Goal: Transaction & Acquisition: Purchase product/service

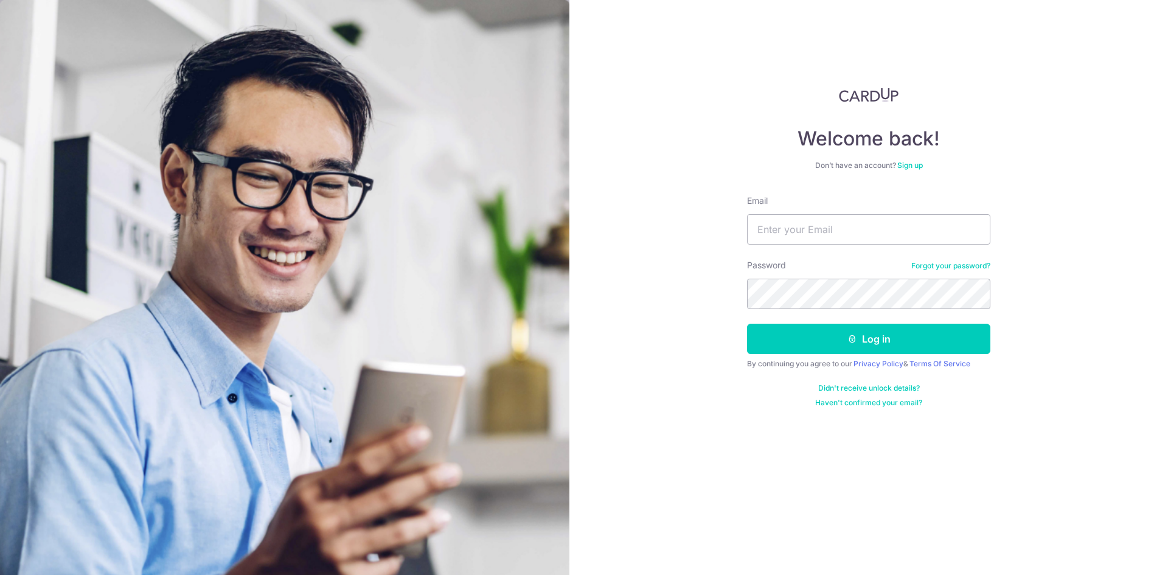
type input "[EMAIL_ADDRESS][DOMAIN_NAME]"
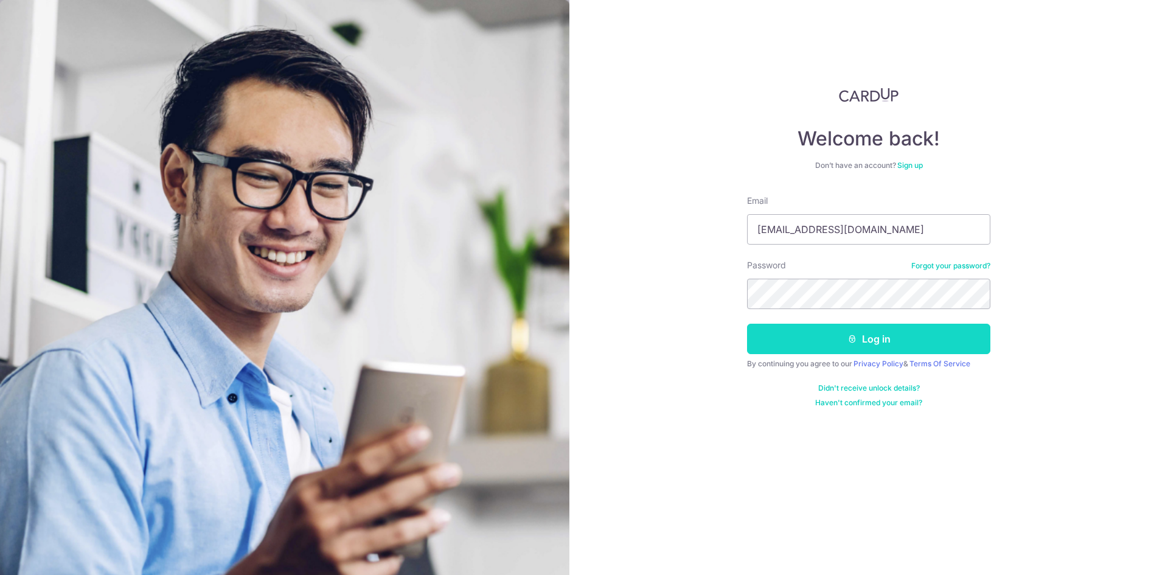
click at [851, 333] on button "Log in" at bounding box center [868, 339] width 243 height 30
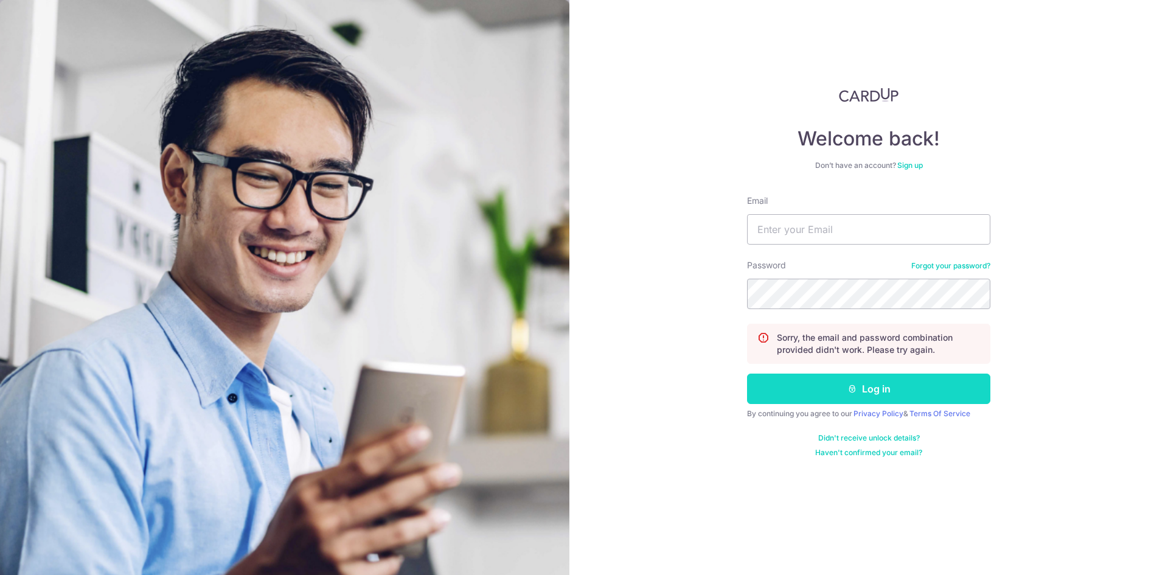
click at [833, 384] on button "Log in" at bounding box center [868, 389] width 243 height 30
click at [814, 239] on input "Email" at bounding box center [868, 229] width 243 height 30
type input "[EMAIL_ADDRESS][DOMAIN_NAME]"
click at [827, 388] on button "Log in" at bounding box center [868, 389] width 243 height 30
click at [935, 263] on link "Forgot your password?" at bounding box center [950, 266] width 79 height 10
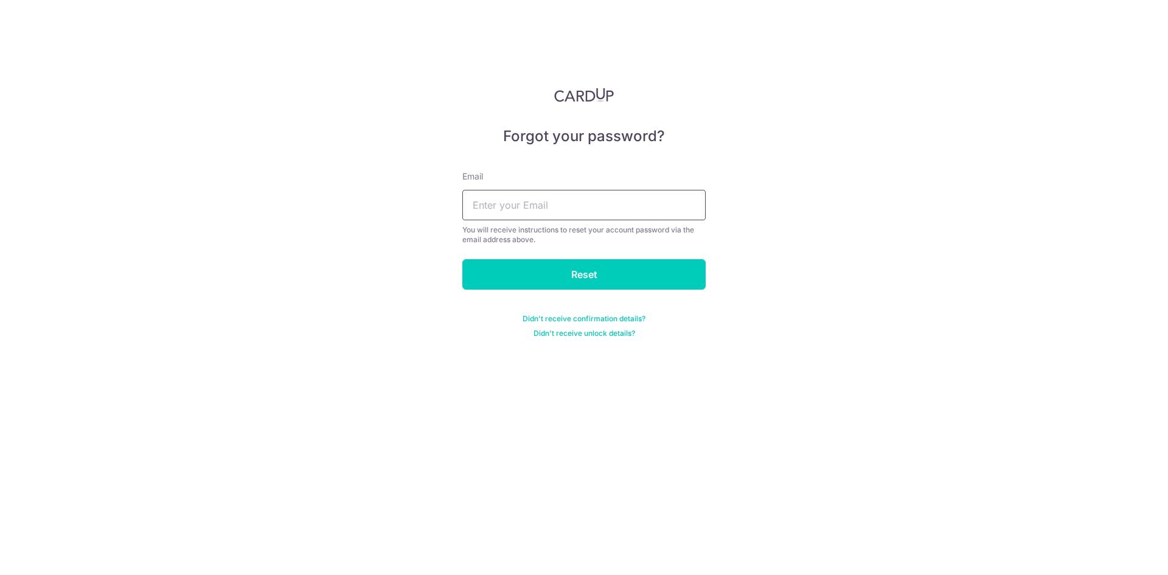
click at [647, 211] on input "text" at bounding box center [583, 205] width 243 height 30
type input "[EMAIL_ADDRESS][DOMAIN_NAME]"
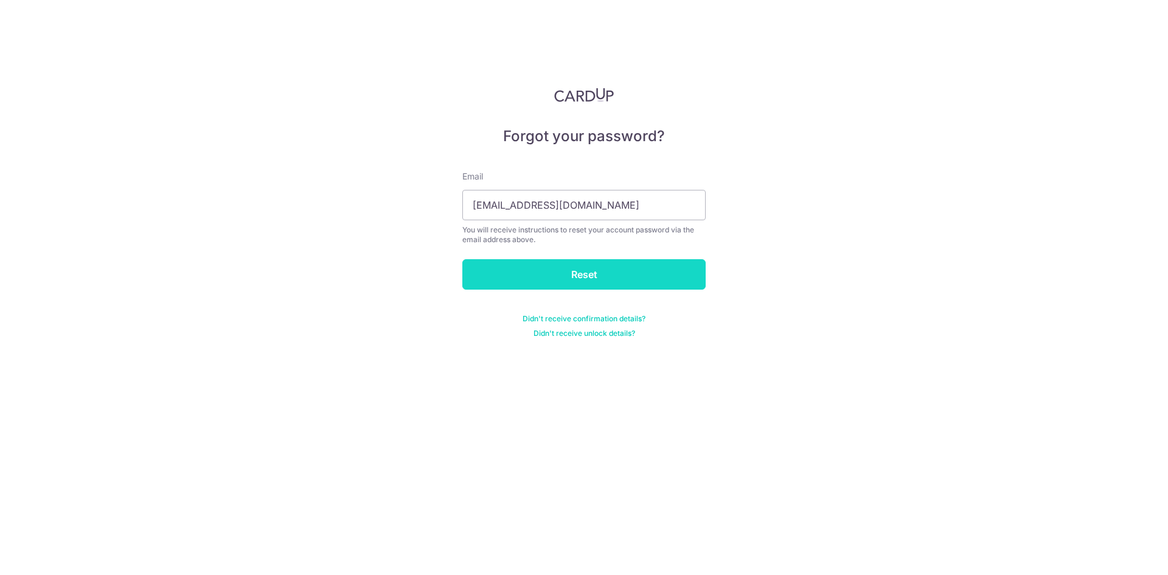
click at [587, 267] on input "Reset" at bounding box center [583, 274] width 243 height 30
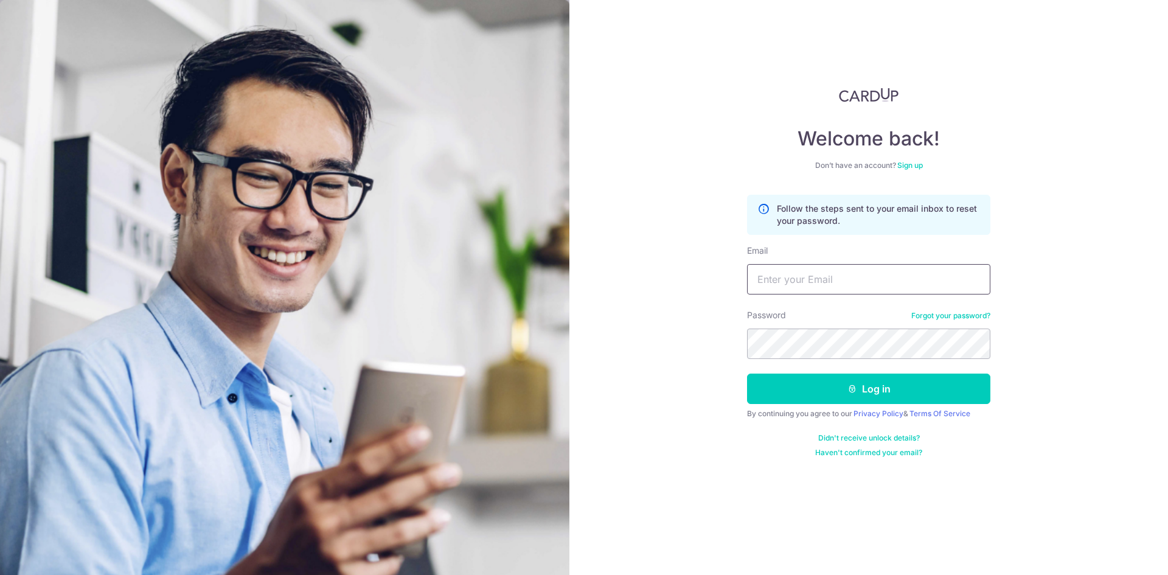
click at [794, 276] on input "Email" at bounding box center [868, 279] width 243 height 30
type input "tay.kengguan@gmail.com"
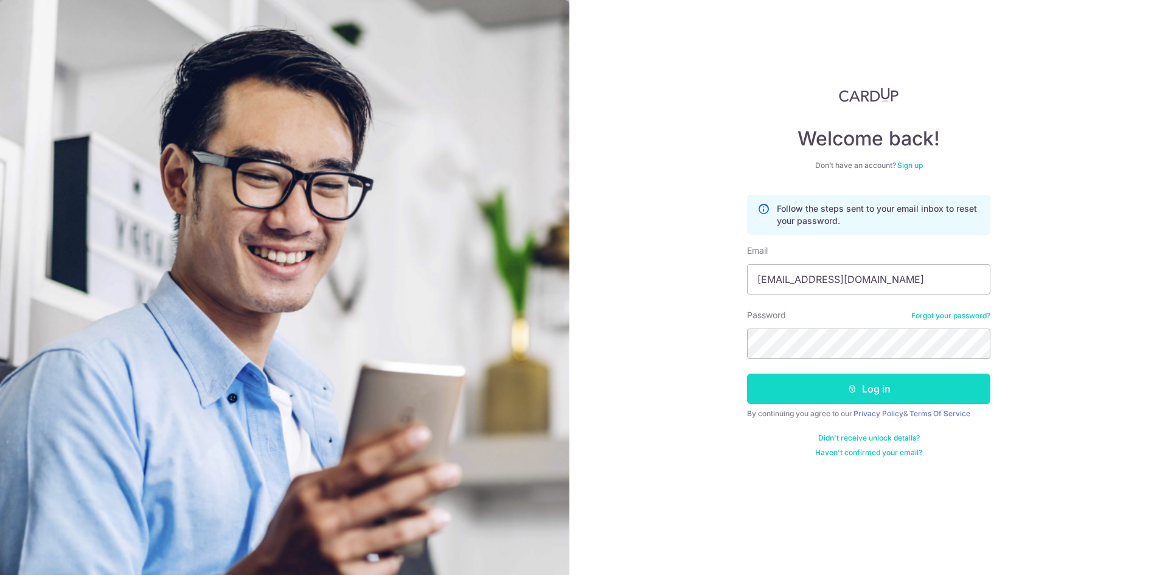
click at [840, 386] on button "Log in" at bounding box center [868, 389] width 243 height 30
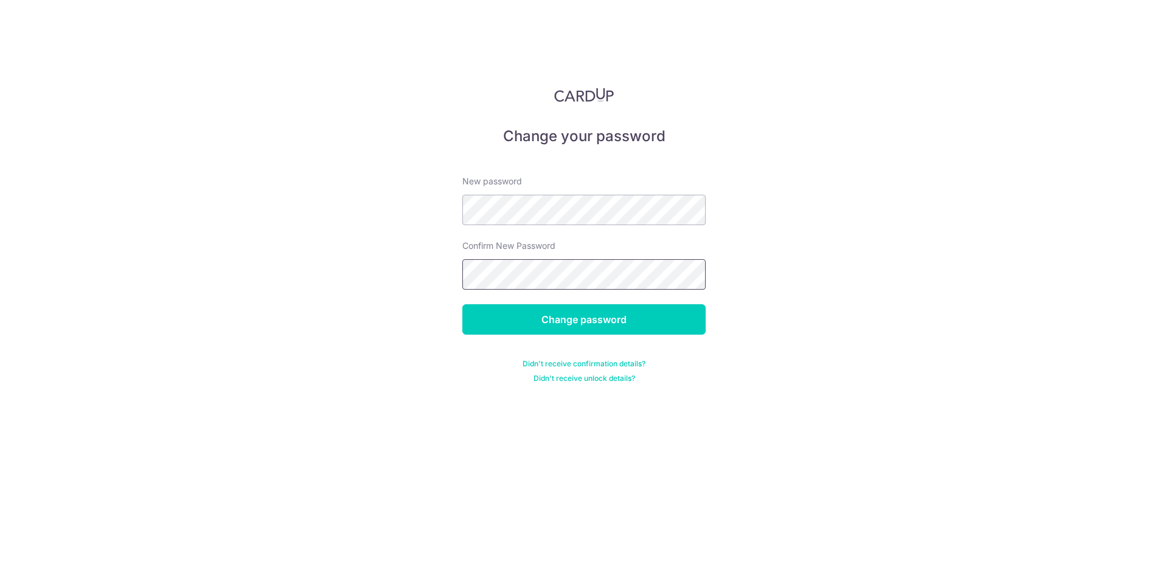
click at [462, 304] on input "Change password" at bounding box center [583, 319] width 243 height 30
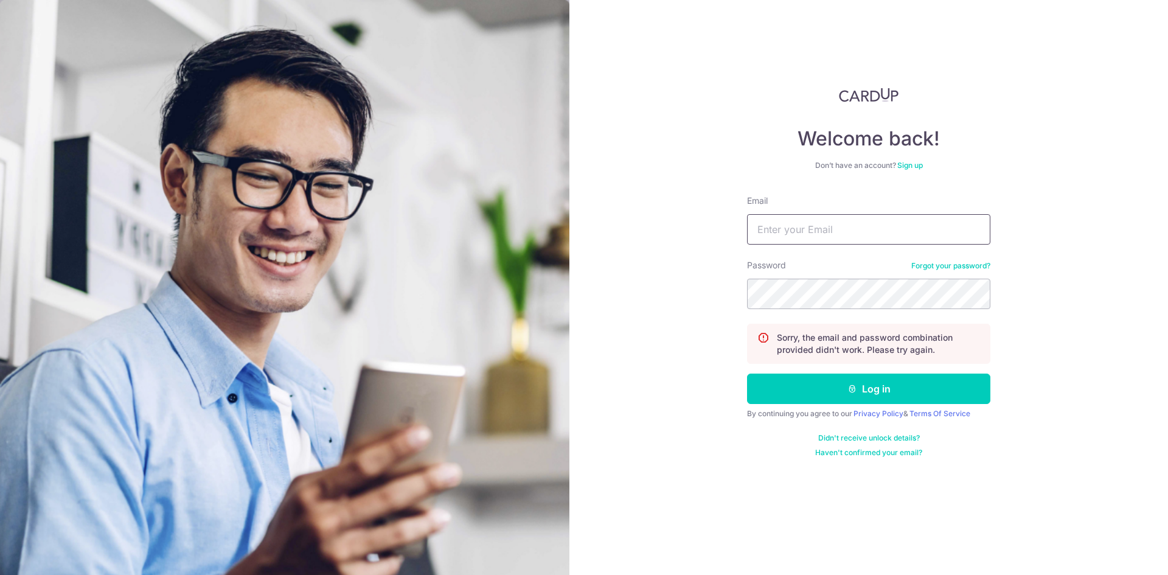
click at [804, 241] on input "Email" at bounding box center [868, 229] width 243 height 30
type input "tay.kengguan@gmail.com"
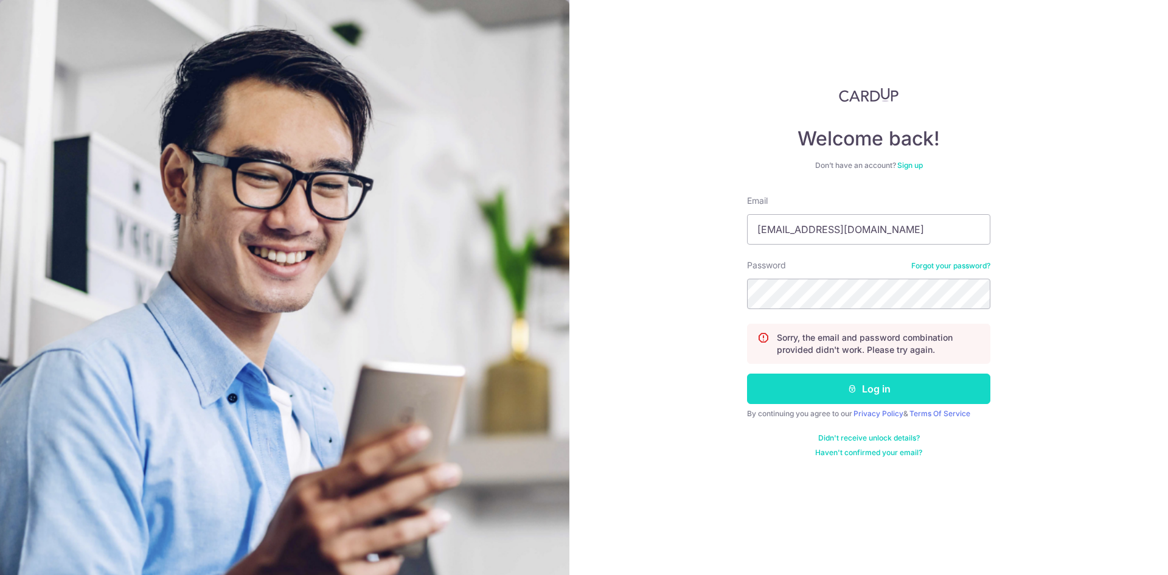
click at [857, 378] on button "Log in" at bounding box center [868, 389] width 243 height 30
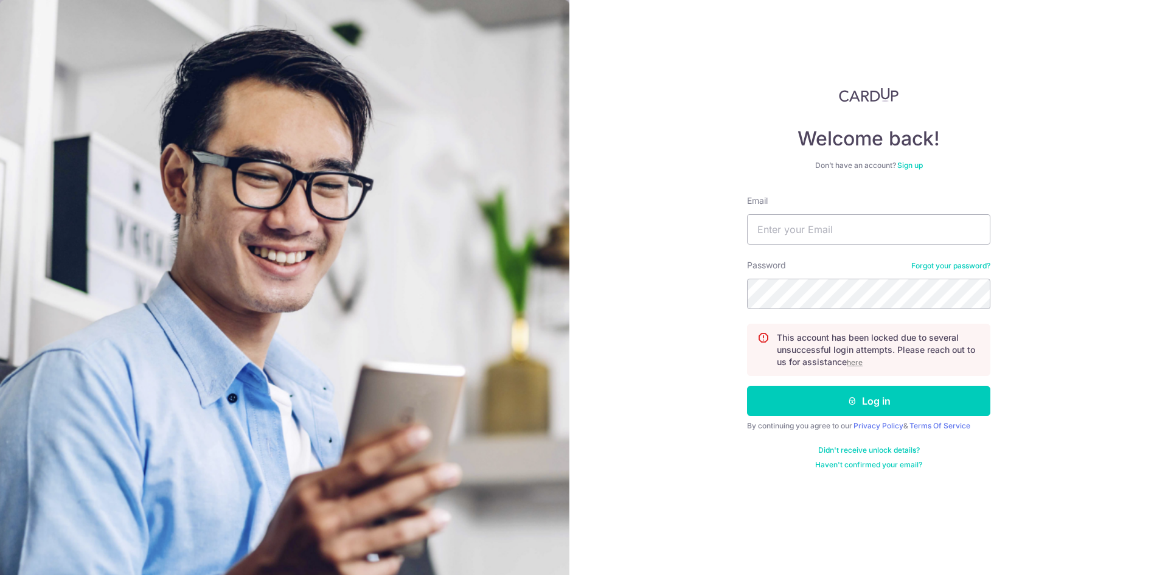
click at [830, 213] on div "Email" at bounding box center [868, 220] width 243 height 50
click at [829, 229] on input "Email" at bounding box center [868, 229] width 243 height 30
type input "tay.kengguan@gmail.com"
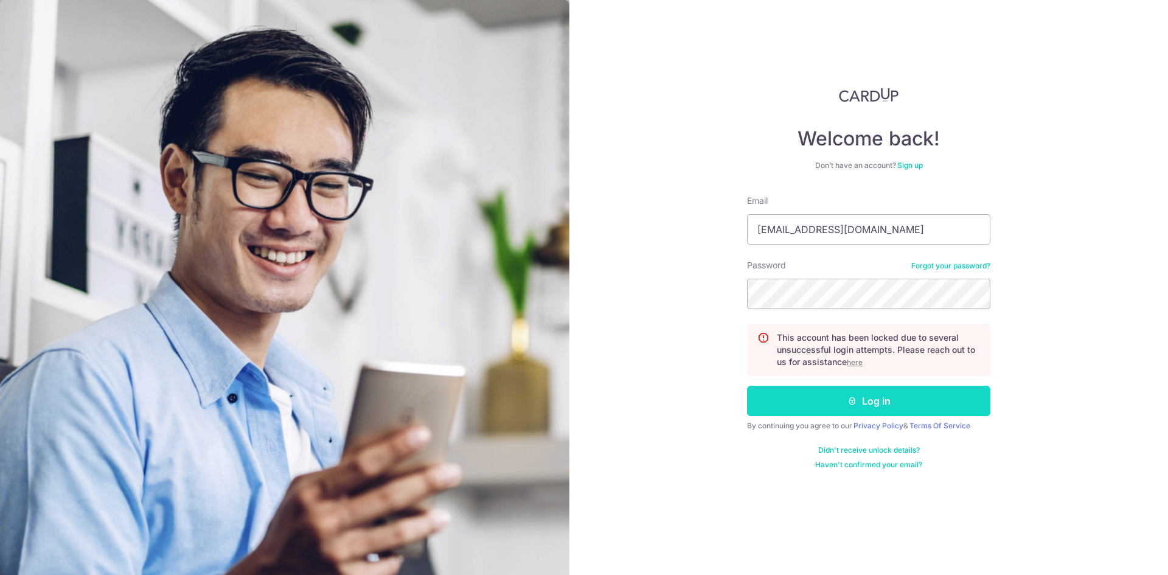
click at [856, 400] on icon "submit" at bounding box center [852, 401] width 10 height 10
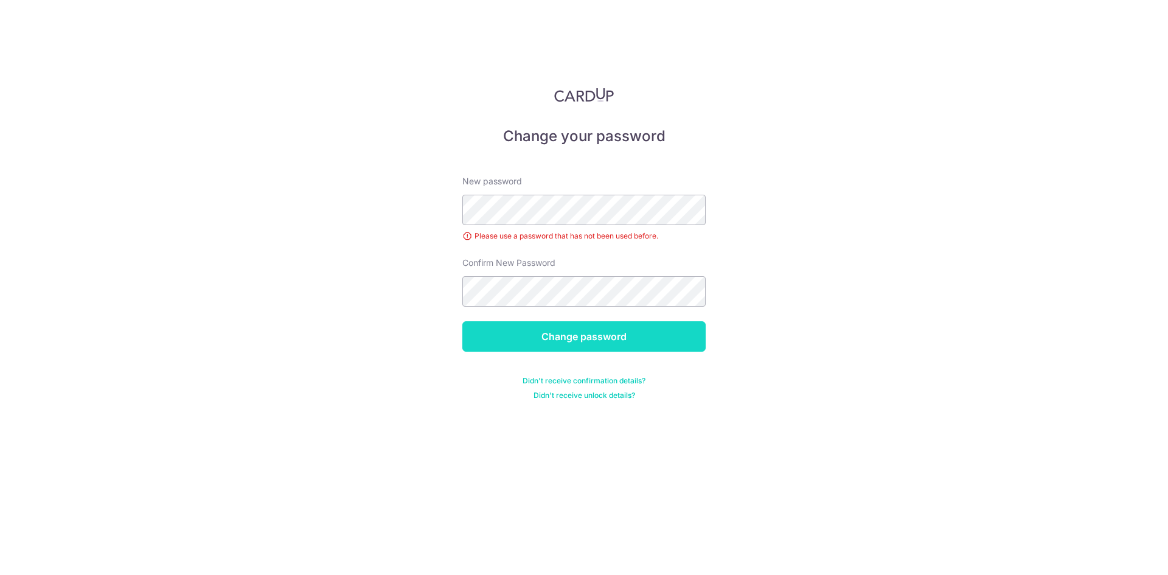
click at [607, 336] on input "Change password" at bounding box center [583, 336] width 243 height 30
click at [771, 238] on div "Change your password New password Please use a password that has not been used …" at bounding box center [584, 287] width 1168 height 575
click at [784, 218] on div "Change your password New password Please use a password that has not been used …" at bounding box center [584, 287] width 1168 height 575
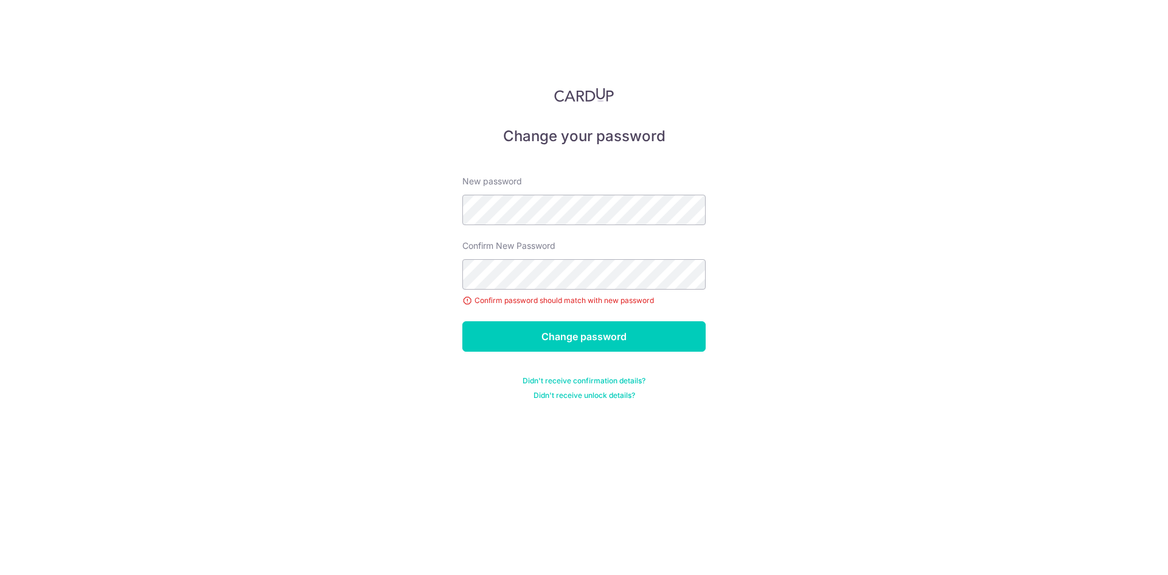
click at [778, 102] on div "Change your password New password Confirm New Password Confirm password should …" at bounding box center [584, 287] width 1168 height 575
click at [462, 321] on input "Change password" at bounding box center [583, 336] width 243 height 30
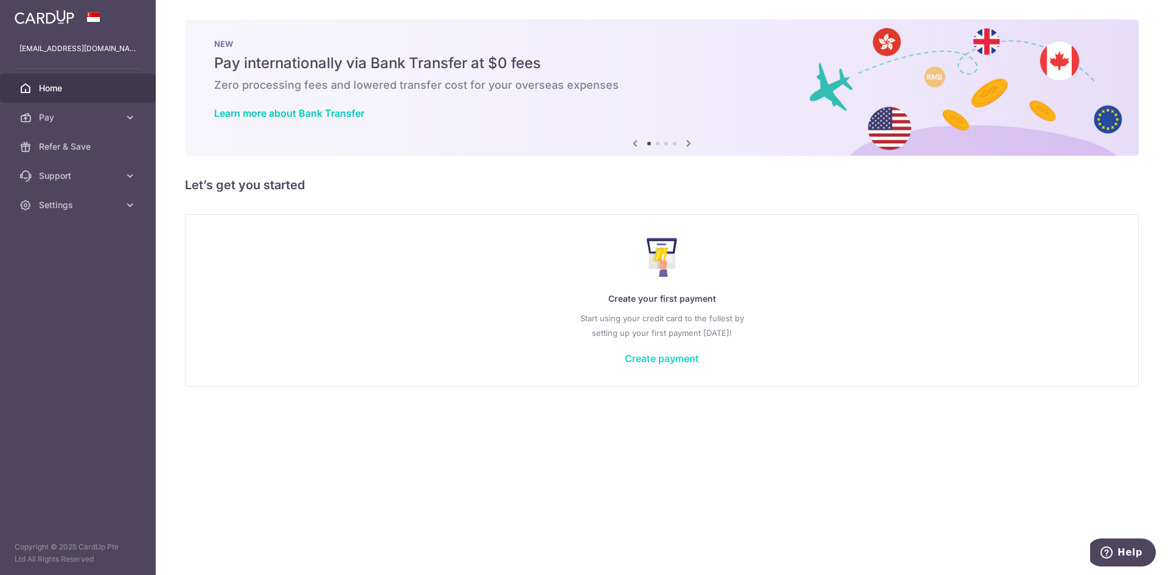
click at [654, 361] on link "Create payment" at bounding box center [662, 358] width 74 height 12
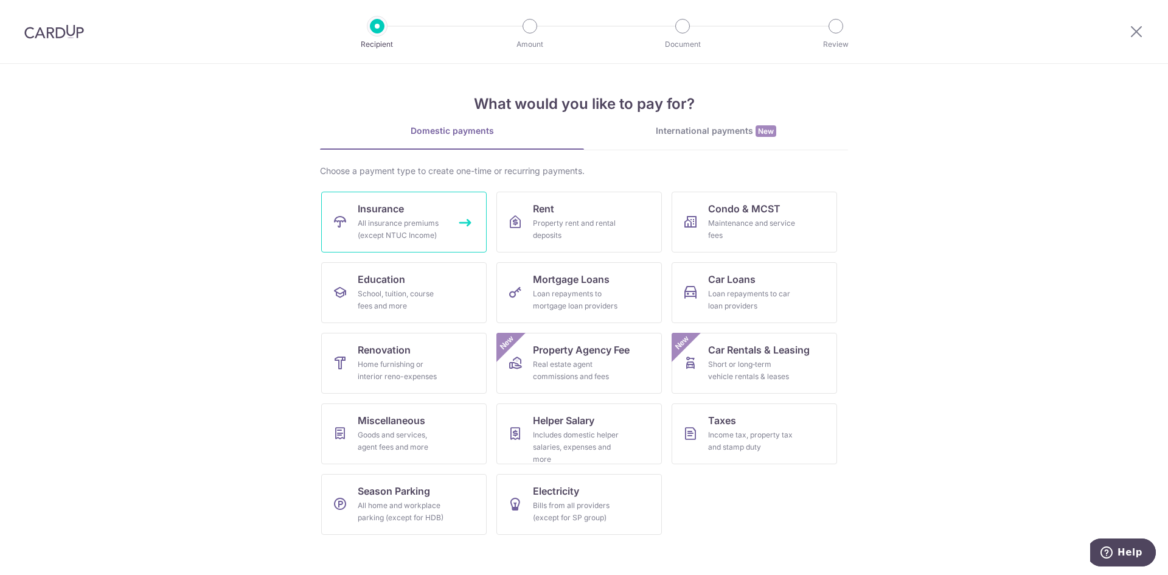
click at [423, 211] on link "Insurance All insurance premiums (except NTUC Income)" at bounding box center [403, 222] width 165 height 61
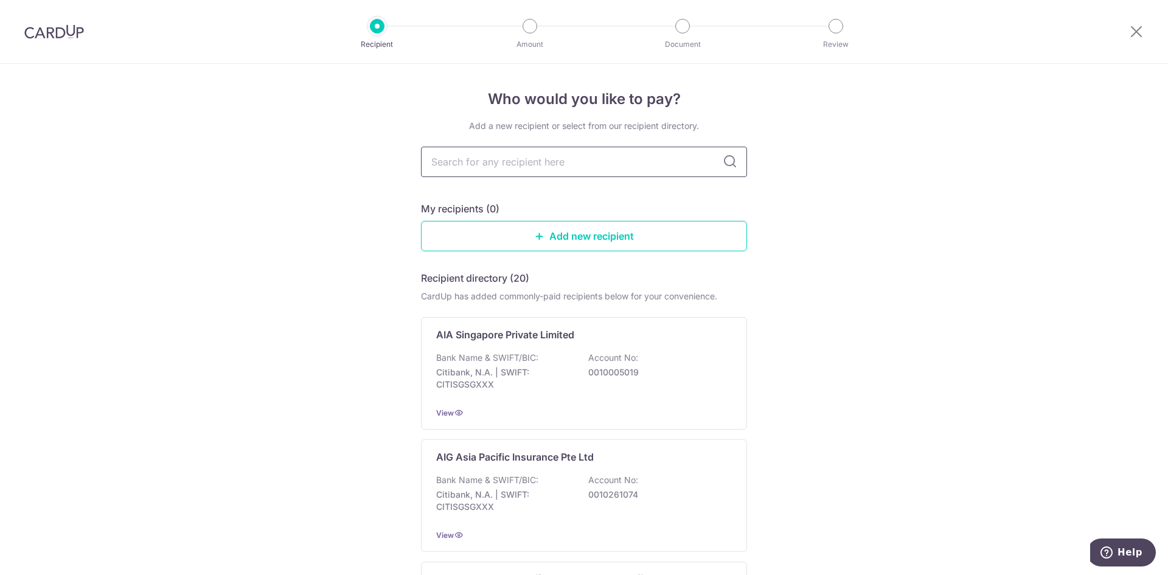
click at [614, 166] on input "text" at bounding box center [584, 162] width 326 height 30
type input "hsbc life"
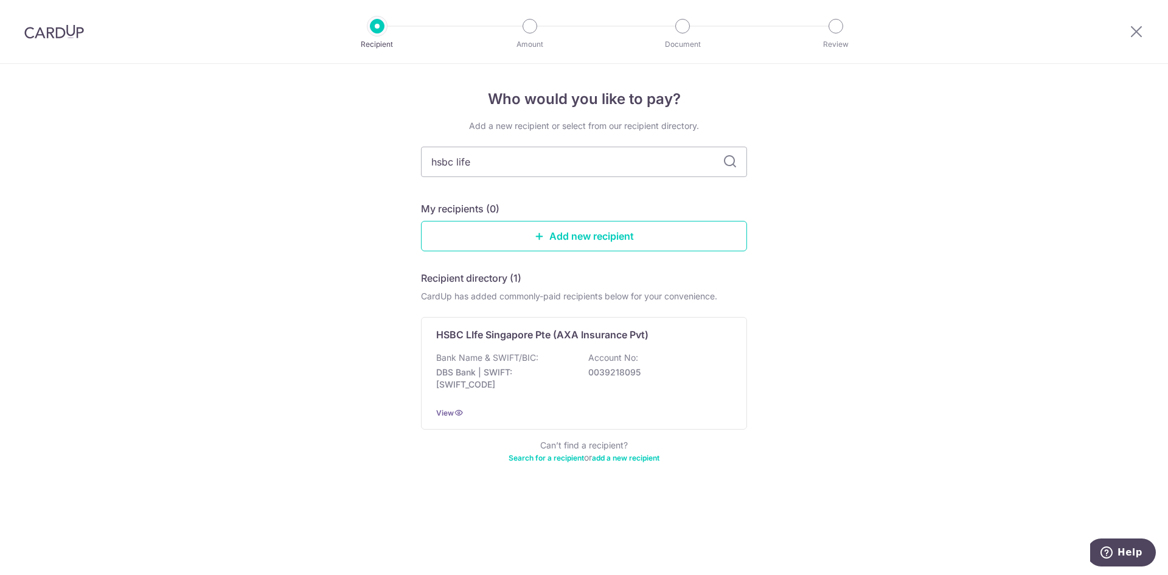
click at [729, 159] on icon at bounding box center [730, 162] width 15 height 15
click at [648, 344] on div "HSBC LIfe Singapore Pte (AXA Insurance Pvt) Bank Name & SWIFT/BIC: DBS Bank | S…" at bounding box center [584, 373] width 326 height 113
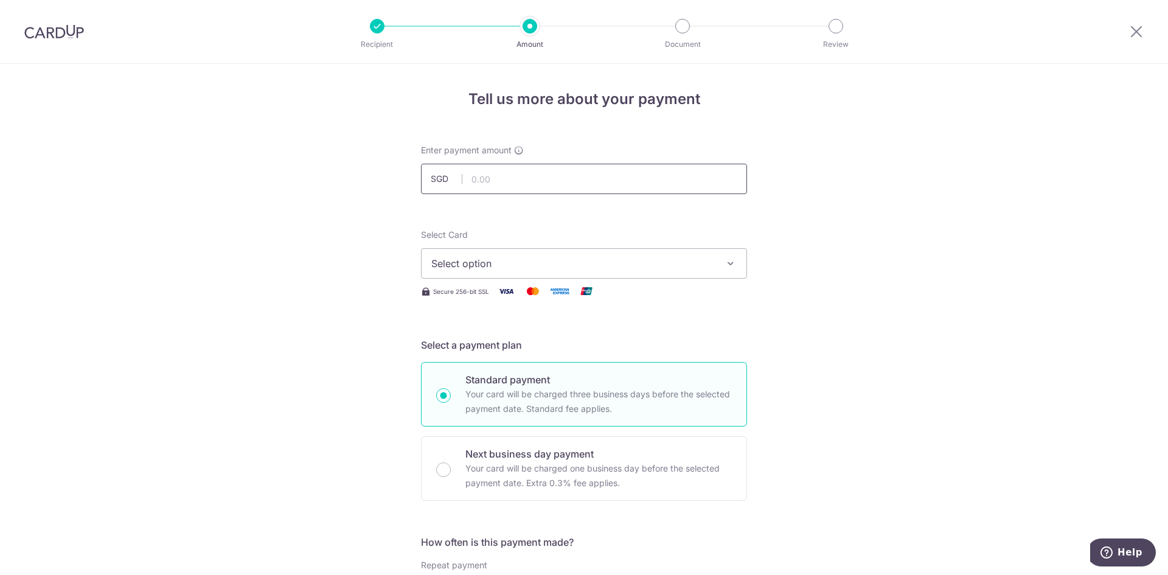
click at [571, 186] on input "text" at bounding box center [584, 179] width 326 height 30
click at [559, 182] on input "text" at bounding box center [584, 179] width 326 height 30
type input "4,699.91"
click at [623, 268] on span "Select option" at bounding box center [573, 263] width 284 height 15
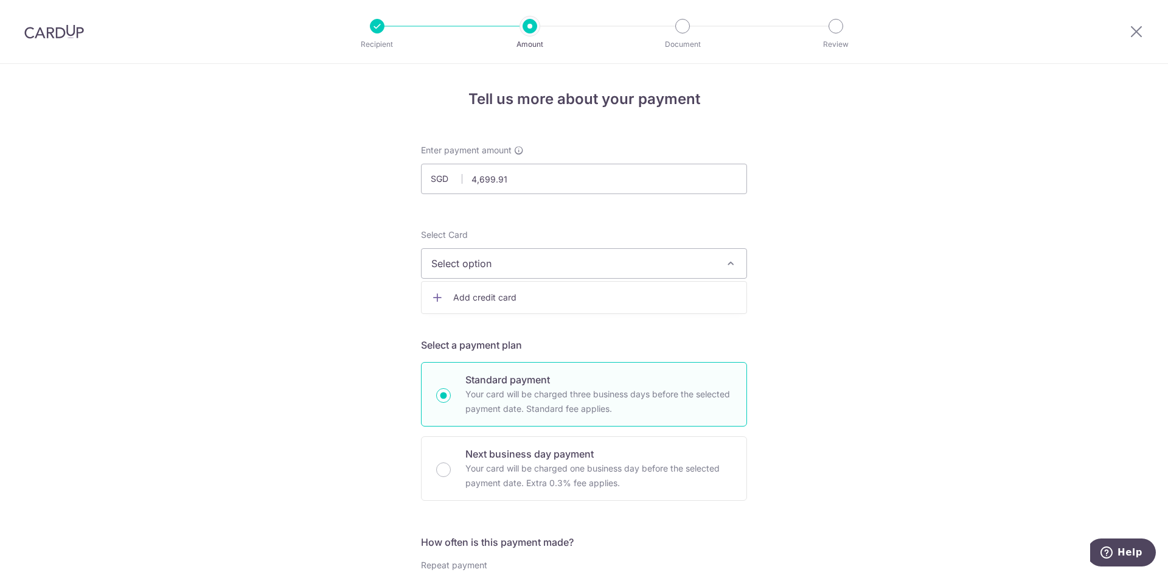
click at [555, 298] on span "Add credit card" at bounding box center [595, 297] width 284 height 12
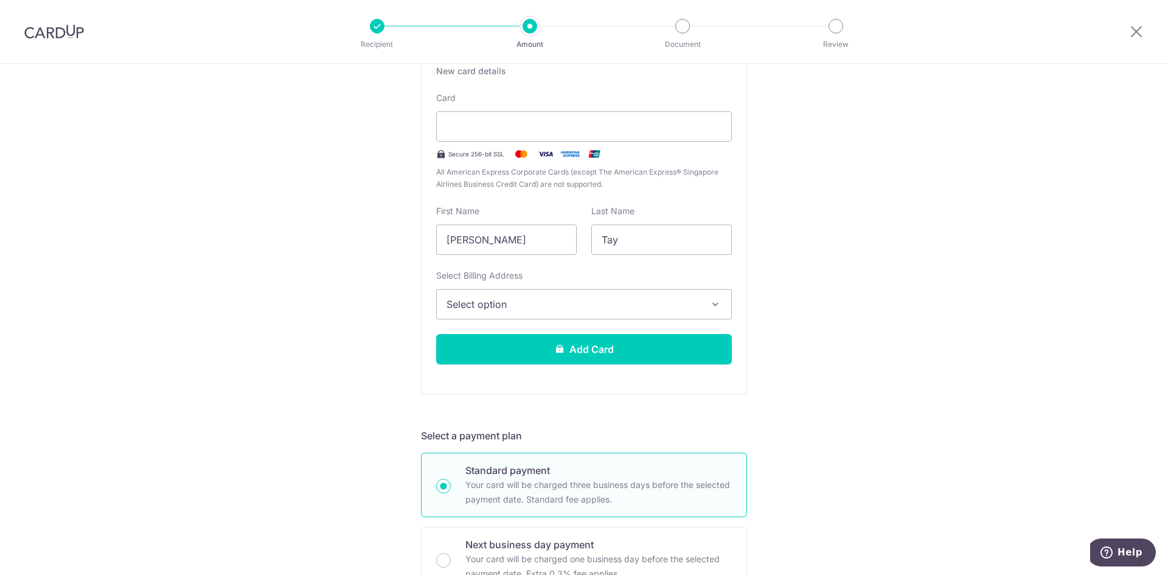
scroll to position [122, 0]
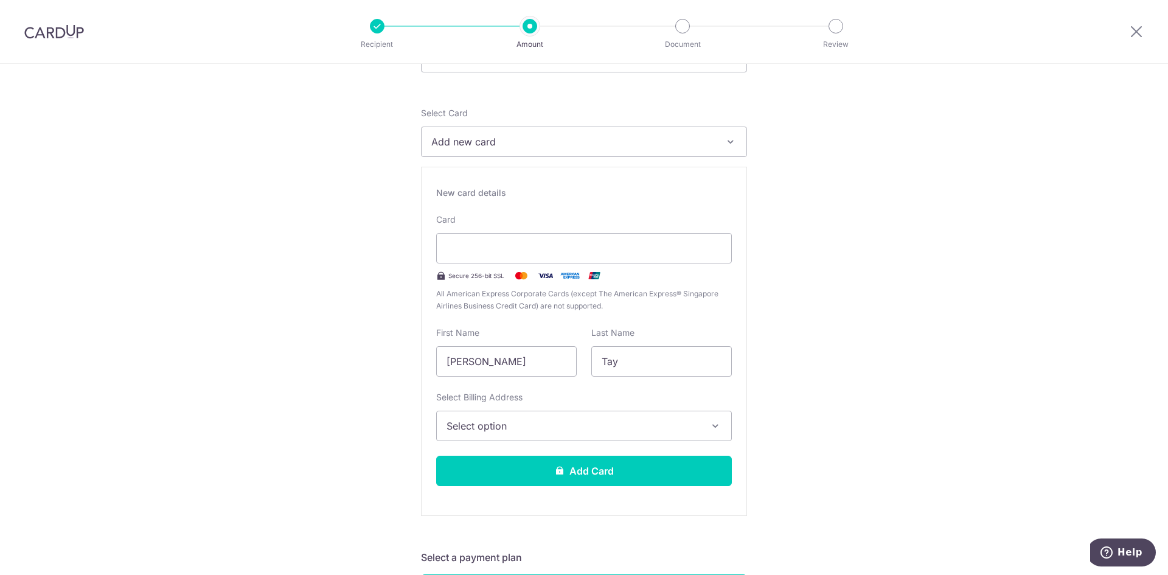
click at [643, 423] on span "Select option" at bounding box center [573, 426] width 253 height 15
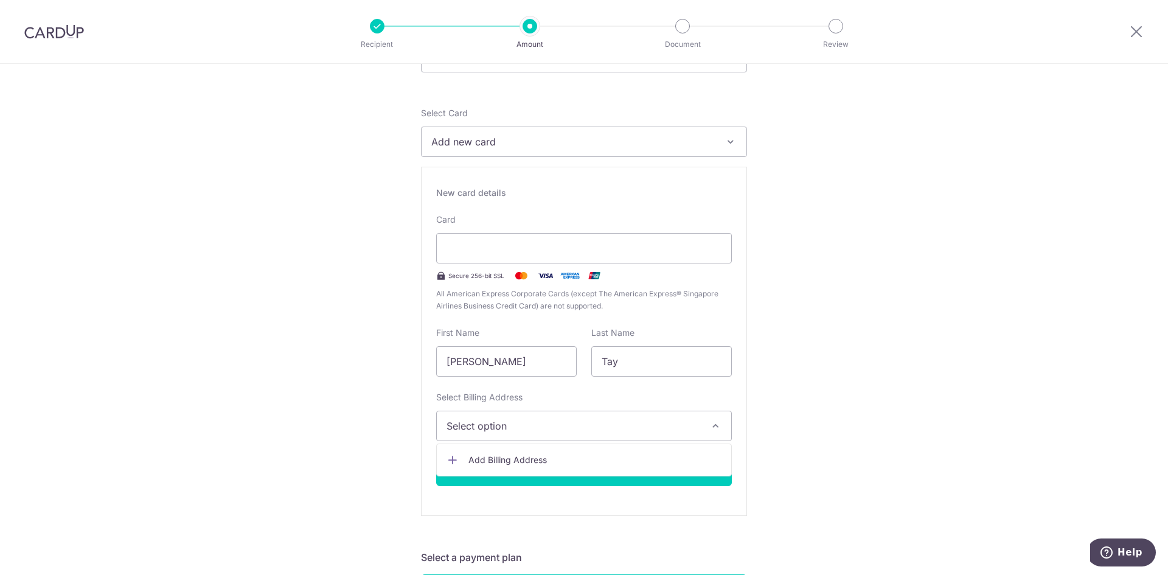
click at [603, 461] on span "Add Billing Address" at bounding box center [594, 460] width 253 height 12
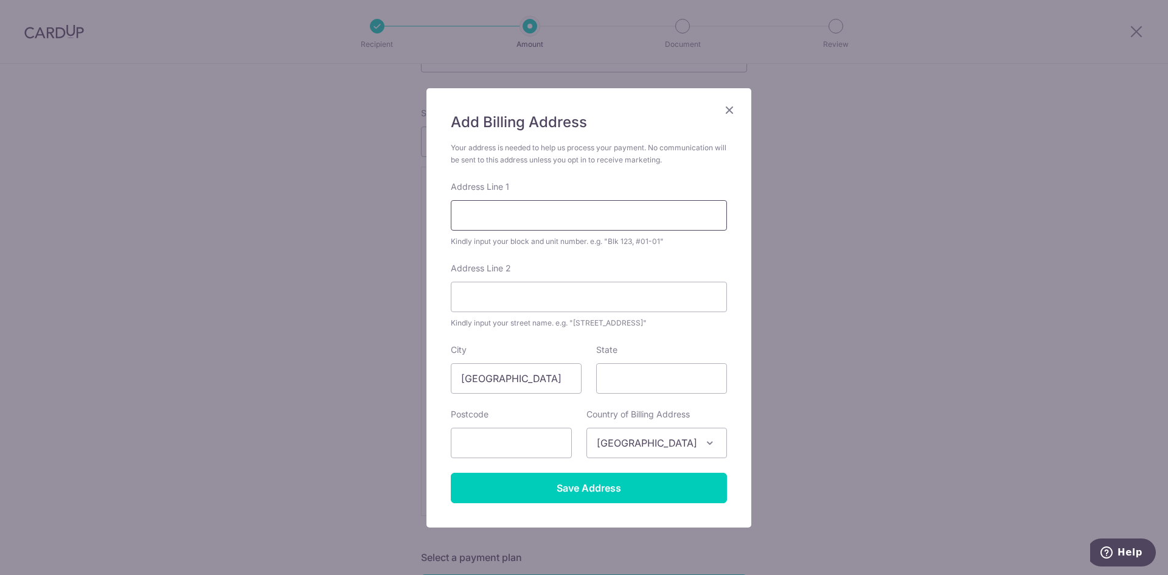
click at [579, 230] on input "Address Line 1" at bounding box center [589, 215] width 276 height 30
type input "15 Pasir Ris Rise, #04-30 Sea Horizon S518087"
type input "518087"
click at [647, 214] on input "15 Pasir Ris Rise, #04-30 Sea Horizon S518087" at bounding box center [589, 215] width 276 height 30
drag, startPoint x: 647, startPoint y: 214, endPoint x: 663, endPoint y: 213, distance: 15.8
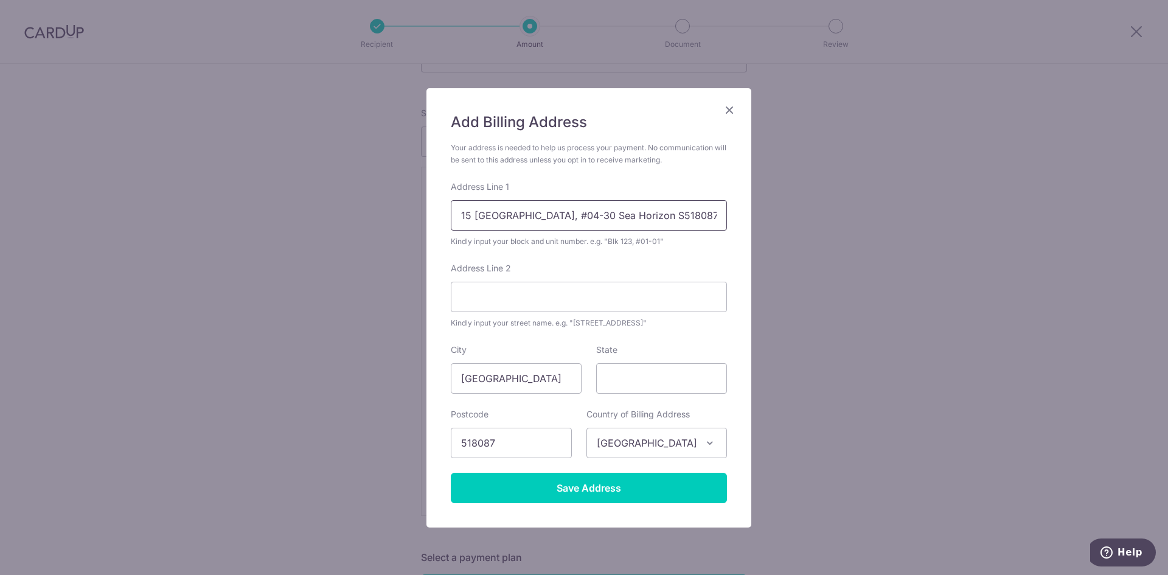
click at [647, 214] on input "15 Pasir Ris Rise, #04-30 Sea Horizon S518087" at bounding box center [589, 215] width 276 height 30
click at [652, 300] on input "Address Line 2" at bounding box center [589, 297] width 276 height 30
drag, startPoint x: 537, startPoint y: 217, endPoint x: 661, endPoint y: 217, distance: 124.1
click at [661, 217] on input "15 Pasir Ris Rise, #04-30 Sea Horizon" at bounding box center [589, 215] width 276 height 30
type input "15 Pasir Ris Rise,"
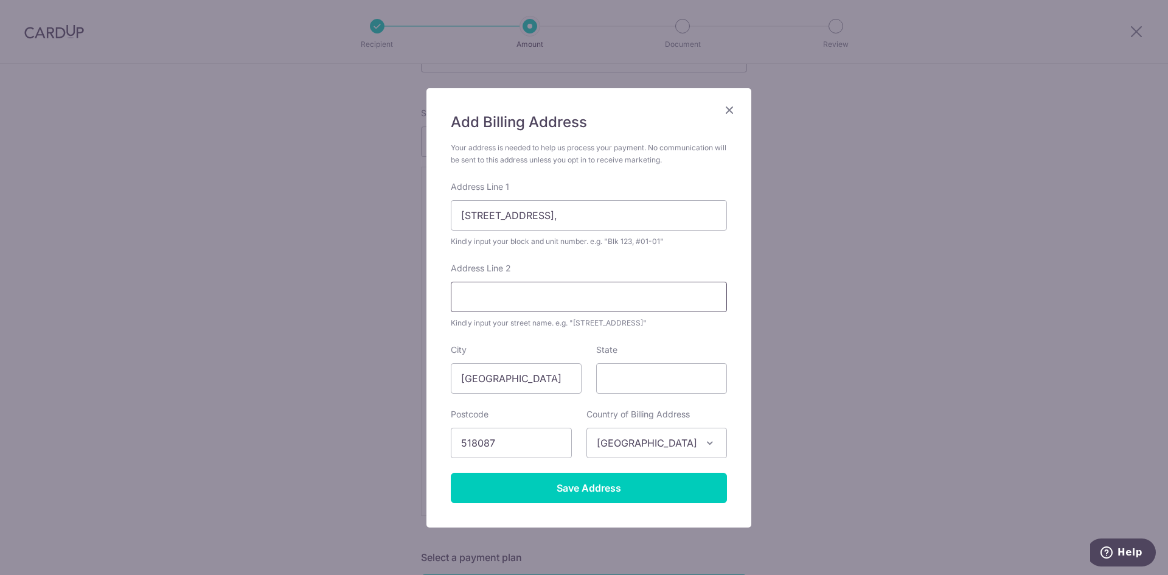
click at [482, 295] on input "Address Line 2" at bounding box center [589, 297] width 276 height 30
paste input "#04-30 Sea Horizon"
type input "#04-30 Sea Horizon"
click at [569, 218] on input "15 Pasir Ris Rise," at bounding box center [589, 215] width 276 height 30
type input "15 Pasir Ris Rise"
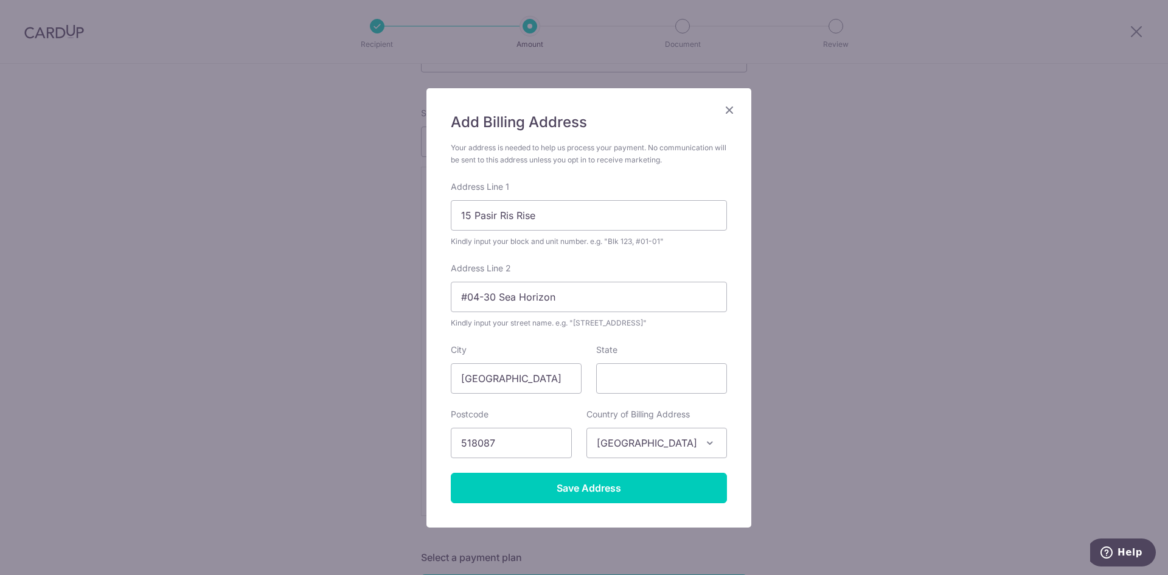
click at [678, 346] on div "State" at bounding box center [661, 369] width 131 height 50
click at [611, 485] on input "Save Address" at bounding box center [589, 488] width 276 height 30
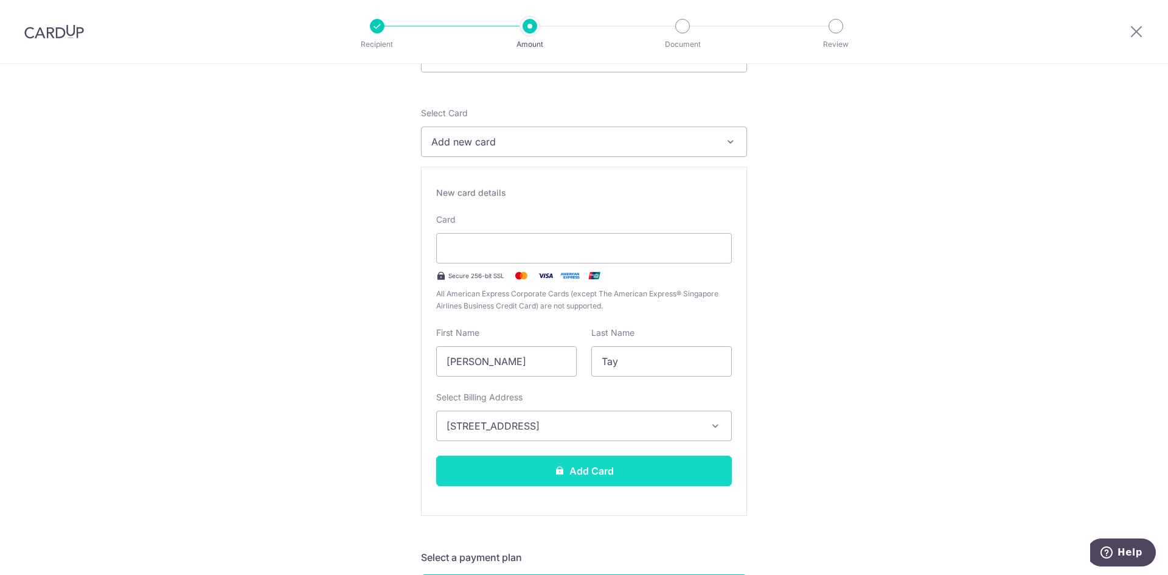
click at [641, 469] on button "Add Card" at bounding box center [584, 471] width 296 height 30
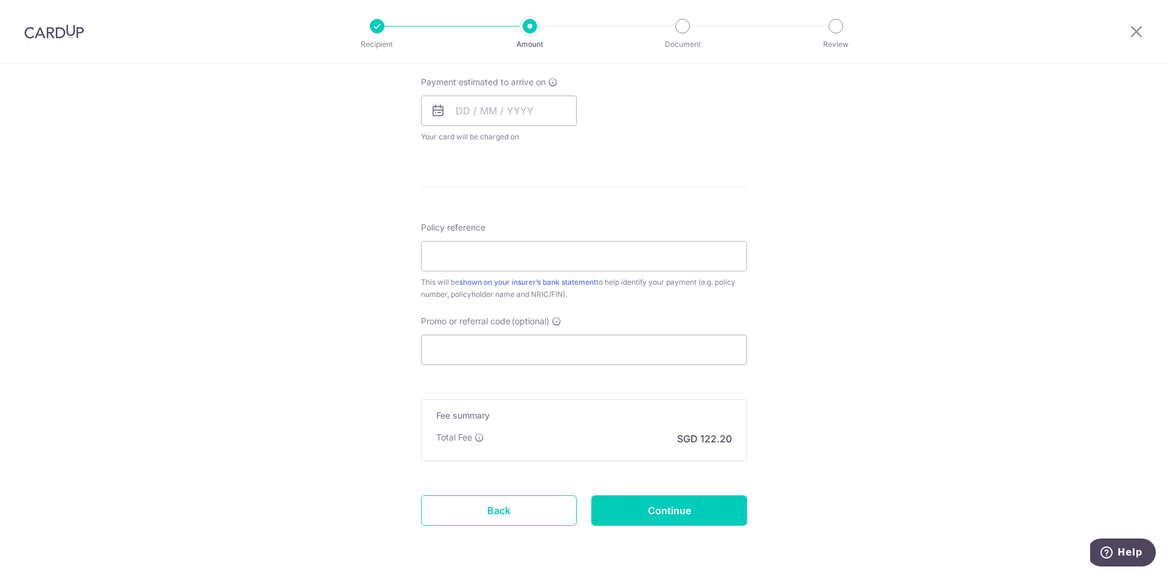
scroll to position [304, 0]
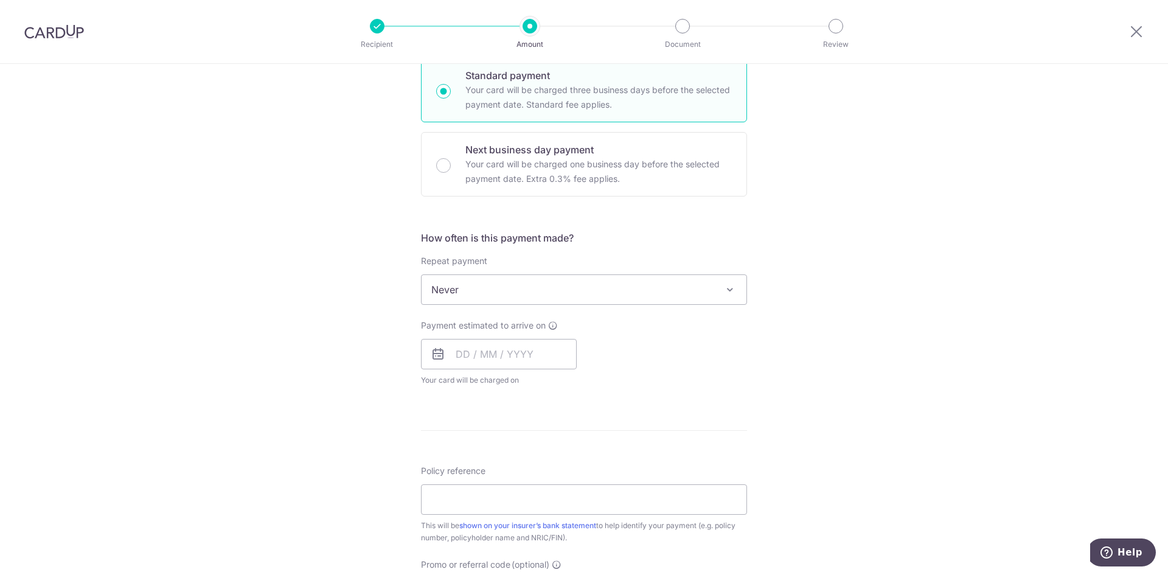
click at [852, 257] on div "Tell us more about your payment Enter payment amount SGD 4,699.91 4699.91 Card …" at bounding box center [584, 310] width 1168 height 1101
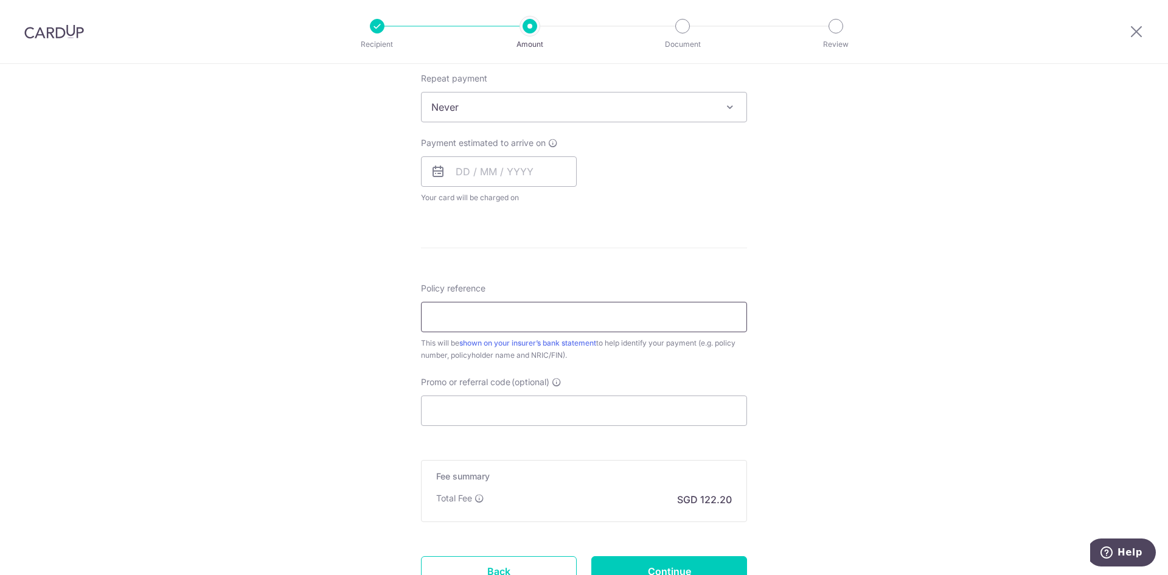
click at [622, 306] on input "Policy reference" at bounding box center [584, 317] width 326 height 30
click at [543, 318] on input "Policy reference" at bounding box center [584, 317] width 326 height 30
paste input "501-8815406"
type input "5018815406"
click at [800, 324] on div "Tell us more about your payment Enter payment amount SGD 4,699.91 4699.91 Card …" at bounding box center [584, 127] width 1168 height 1101
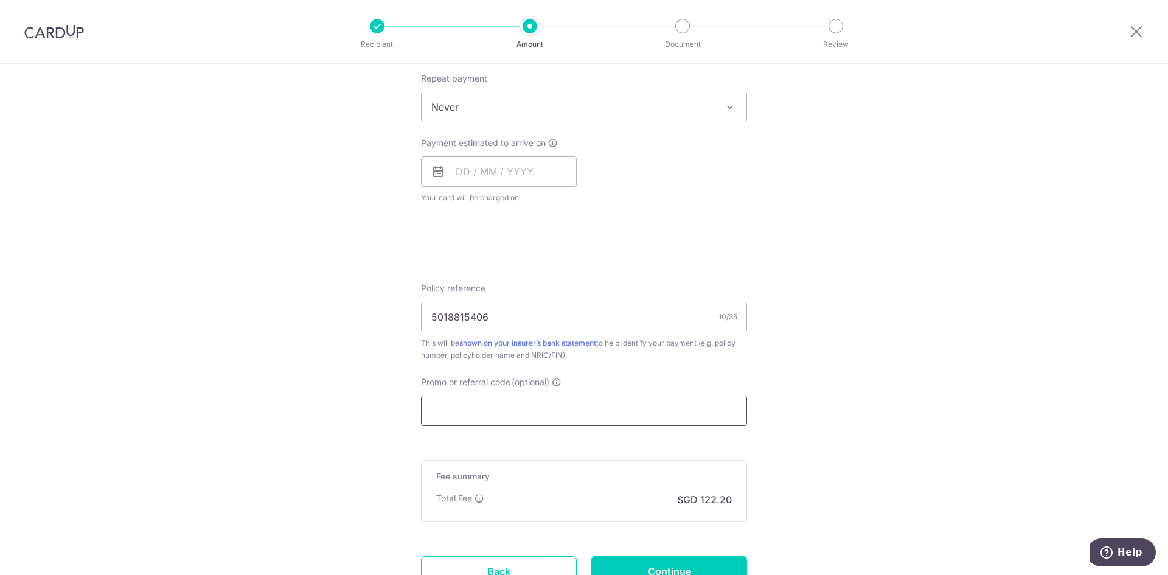
click at [669, 409] on input "Promo or referral code (optional)" at bounding box center [584, 410] width 326 height 30
paste input "501-8815406"
type input "501-8815406"
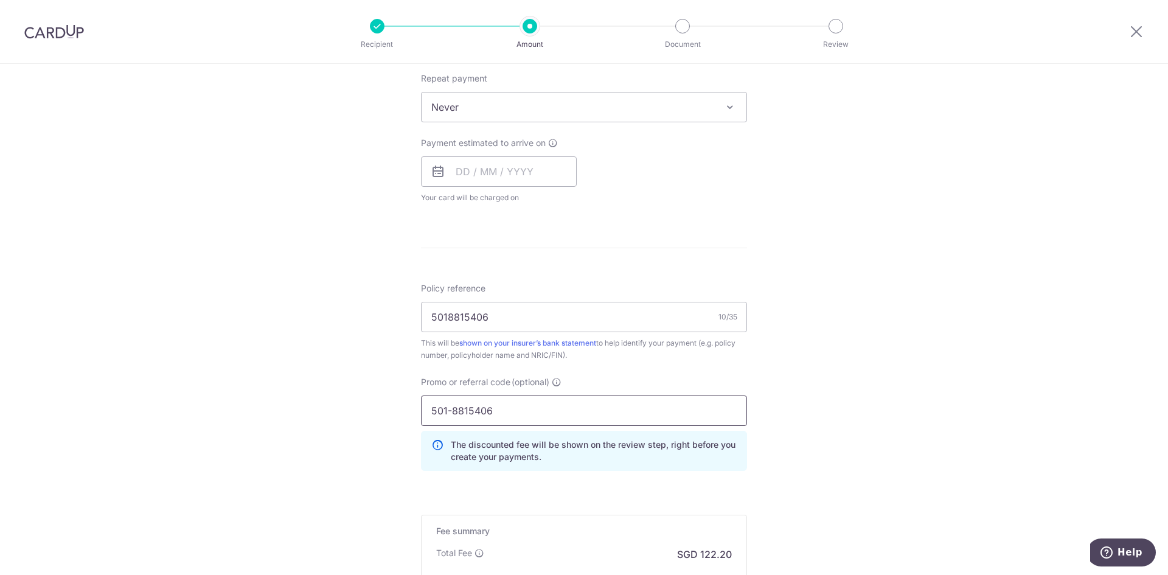
click at [669, 409] on input "501-8815406" at bounding box center [584, 410] width 326 height 30
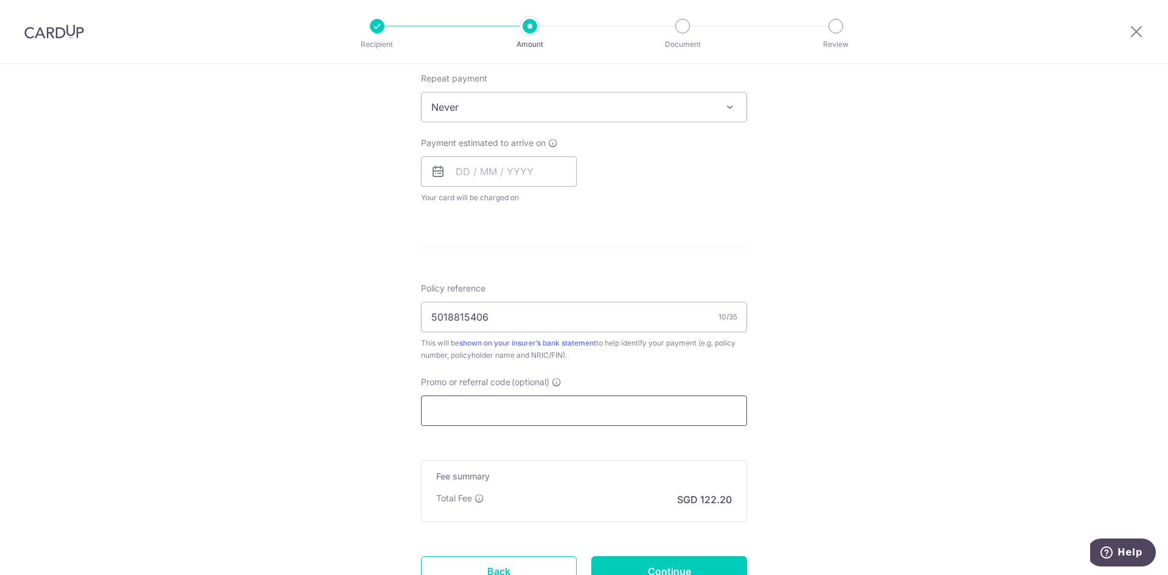
click at [551, 400] on input "Promo or referral code (optional)" at bounding box center [584, 410] width 326 height 30
paste input "MILELION"
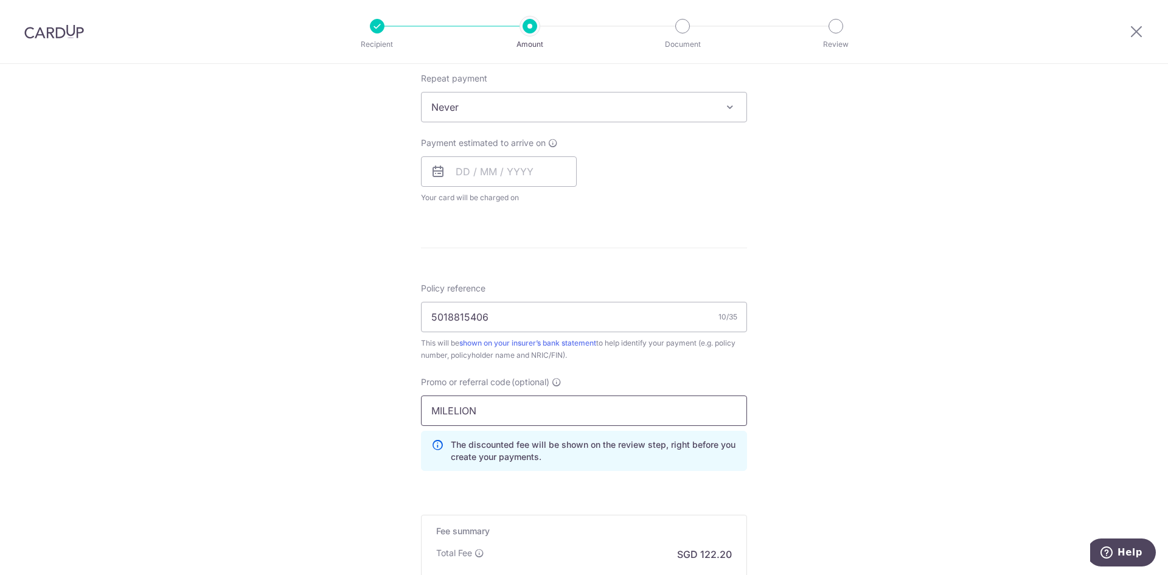
type input "MILELION"
click at [807, 384] on div "Tell us more about your payment Enter payment amount SGD 4,699.91 4699.91 Card …" at bounding box center [584, 154] width 1168 height 1155
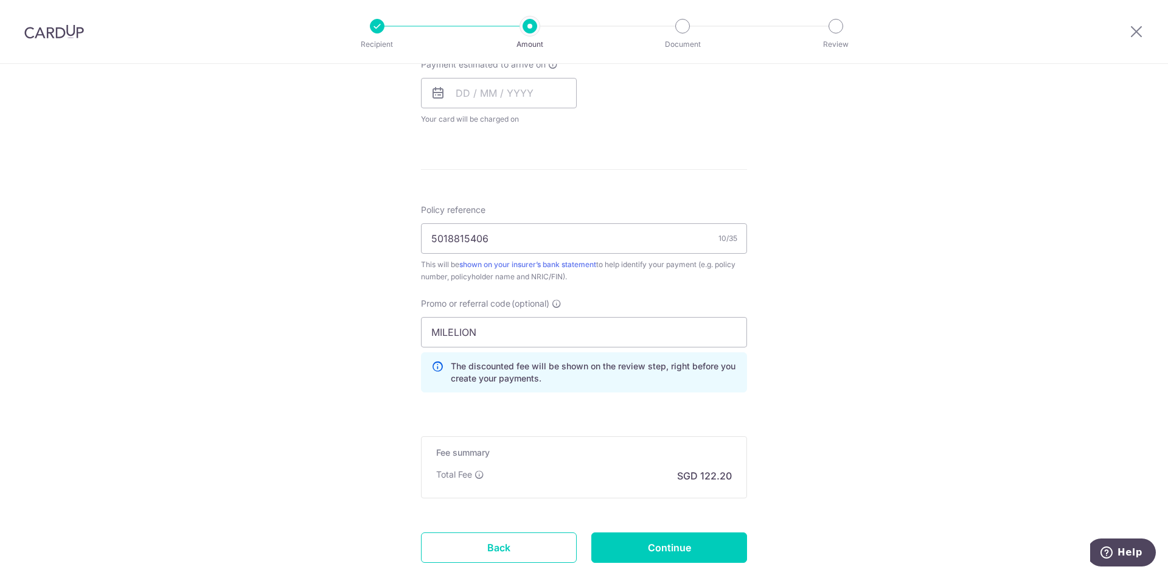
scroll to position [644, 0]
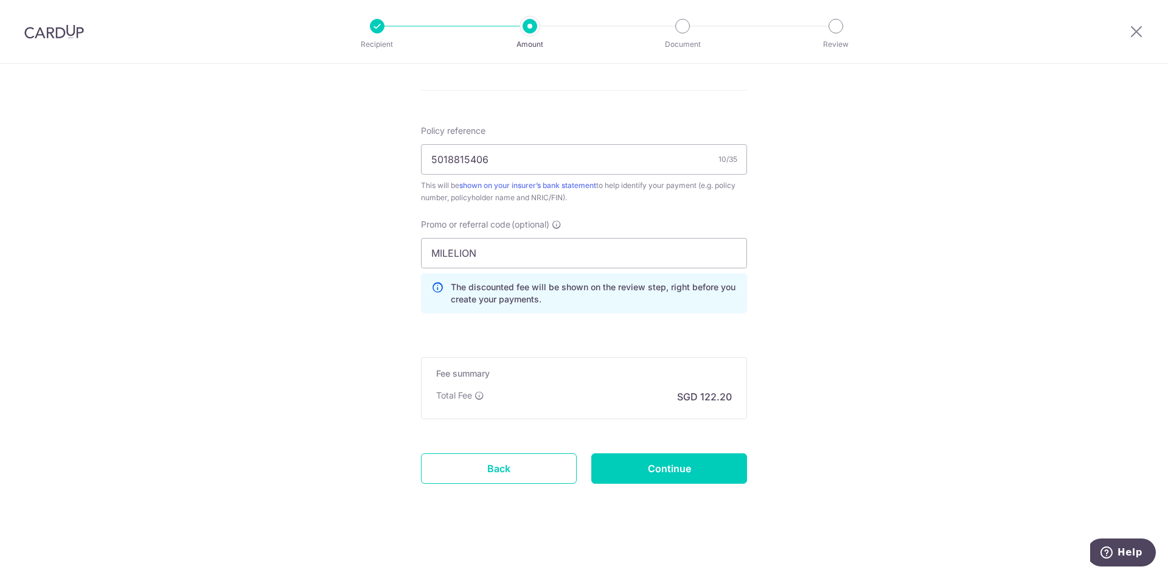
click at [698, 472] on input "Continue" at bounding box center [669, 468] width 156 height 30
type input "Create Schedule"
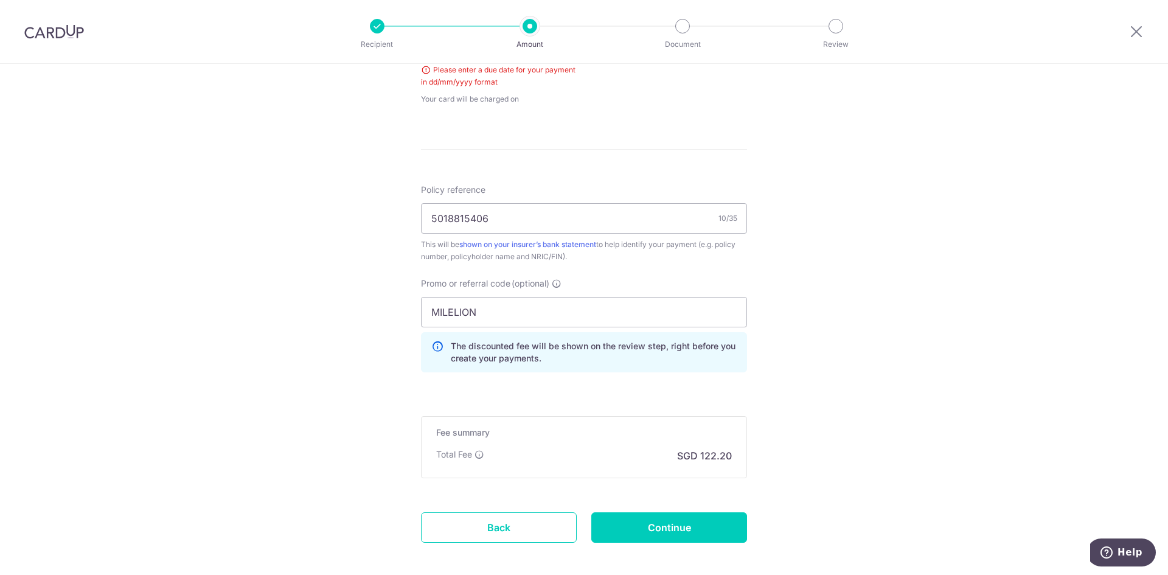
scroll to position [432, 0]
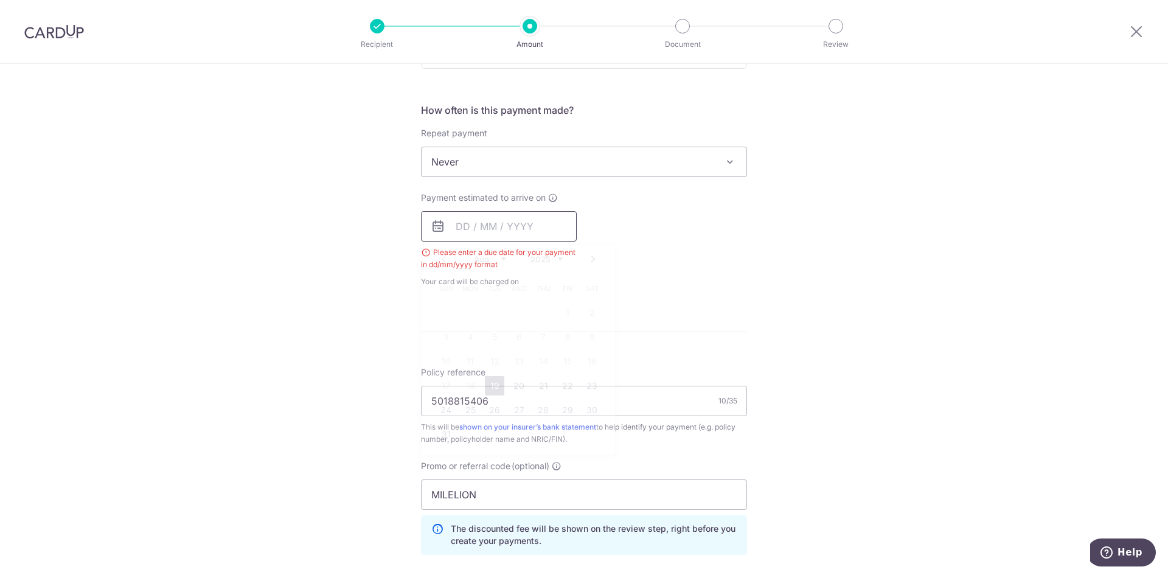
click at [450, 224] on input "text" at bounding box center [499, 226] width 156 height 30
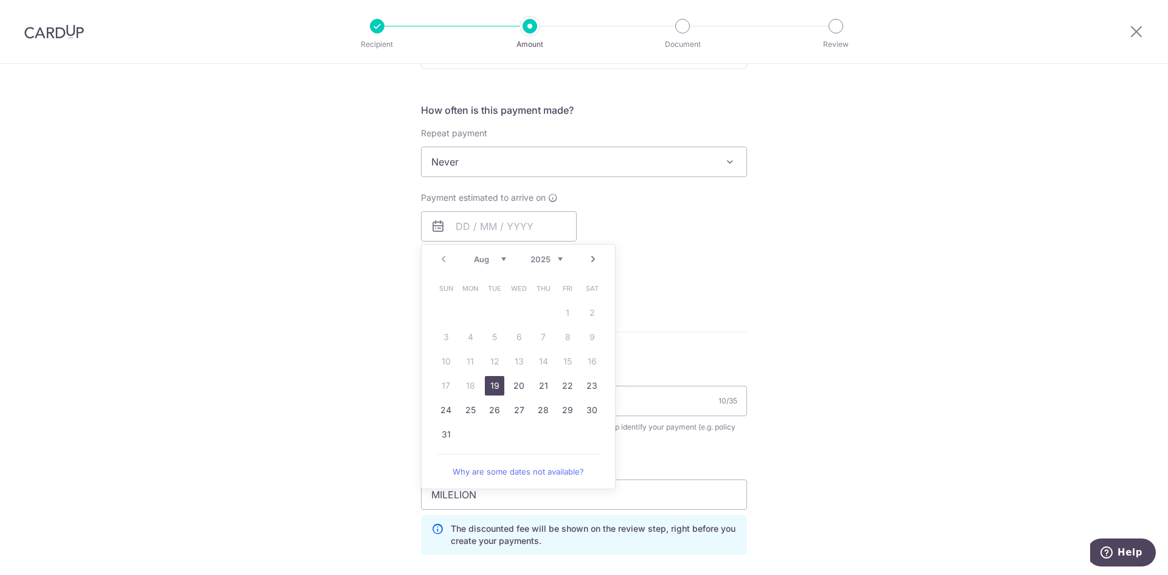
click at [492, 387] on link "19" at bounding box center [494, 385] width 19 height 19
type input "[DATE]"
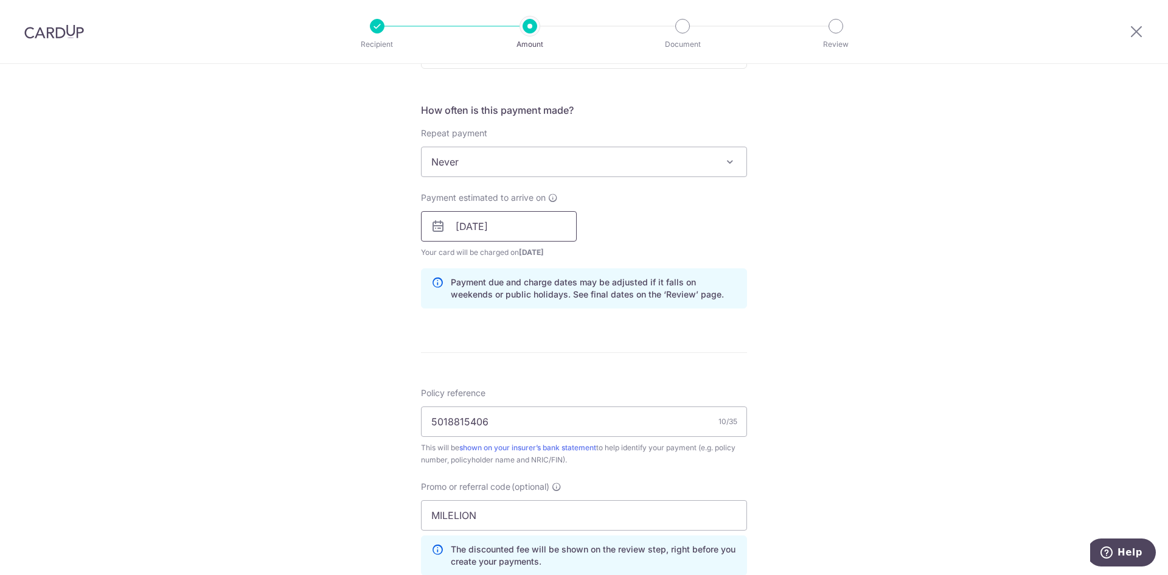
click at [472, 226] on input "[DATE]" at bounding box center [499, 226] width 156 height 30
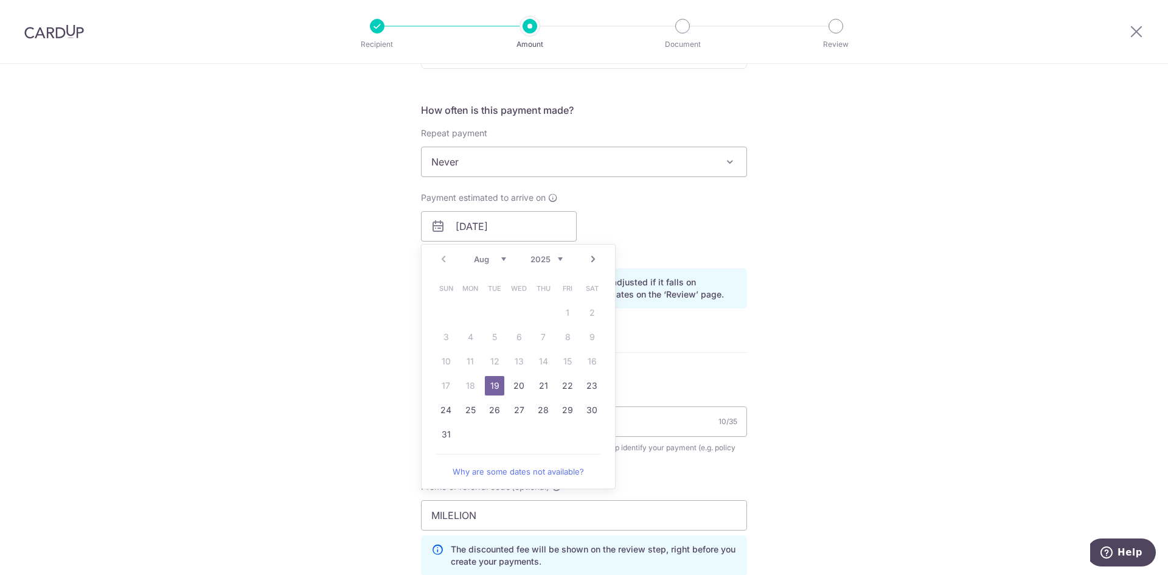
click at [492, 382] on link "19" at bounding box center [494, 385] width 19 height 19
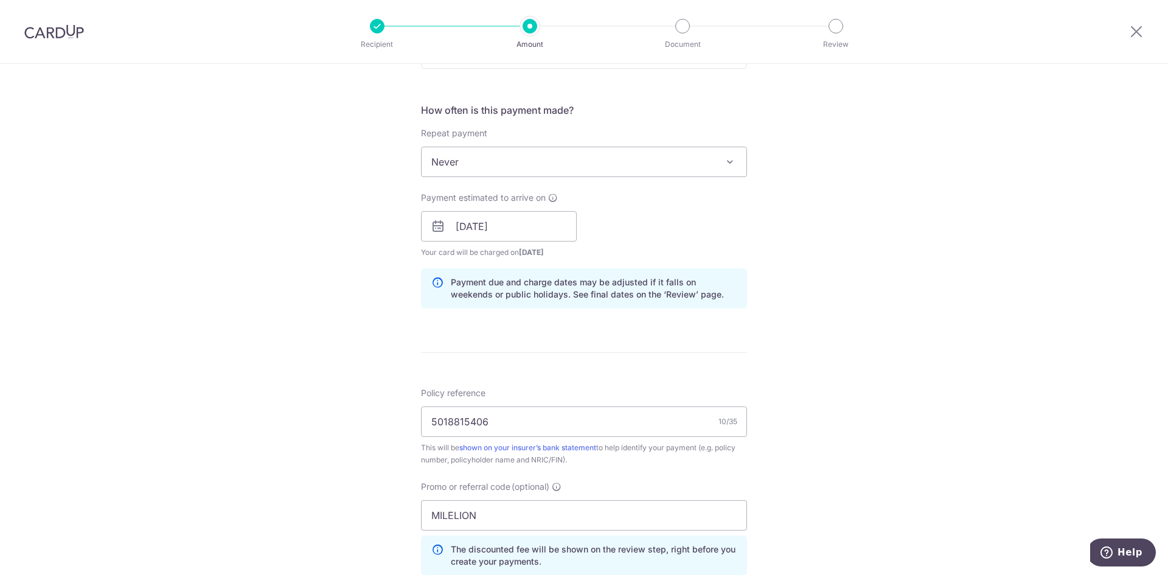
click at [806, 264] on div "Tell us more about your payment Enter payment amount SGD 4,699.91 4699.91 Selec…" at bounding box center [584, 234] width 1168 height 1205
click at [486, 235] on input "[DATE]" at bounding box center [499, 226] width 156 height 30
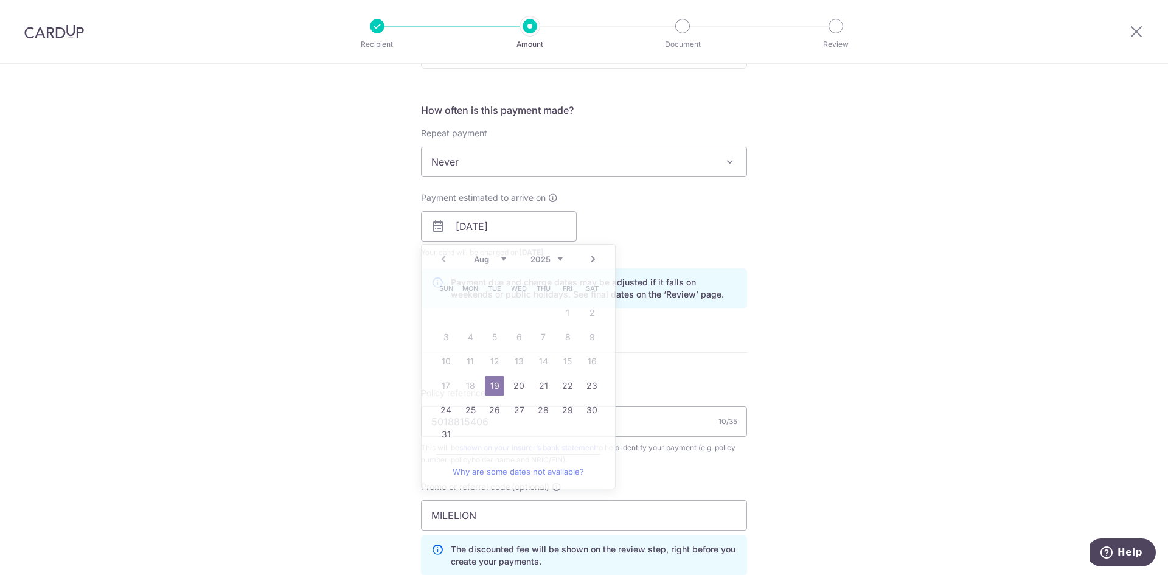
click at [790, 240] on div "Tell us more about your payment Enter payment amount SGD 4,699.91 4699.91 Selec…" at bounding box center [584, 234] width 1168 height 1205
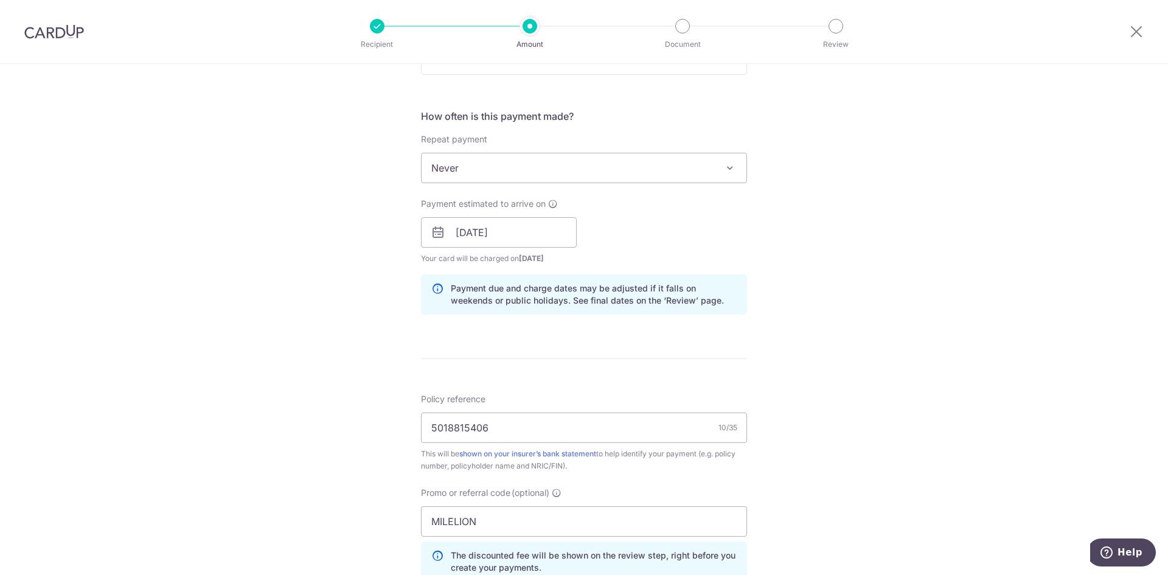
scroll to position [694, 0]
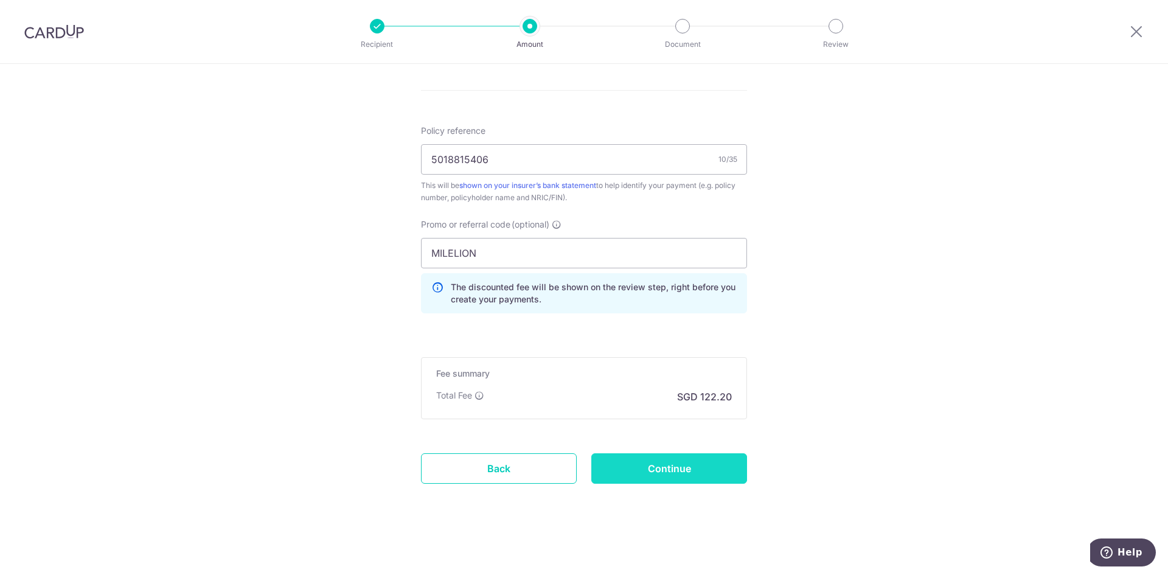
click at [650, 458] on input "Continue" at bounding box center [669, 468] width 156 height 30
type input "Create Schedule"
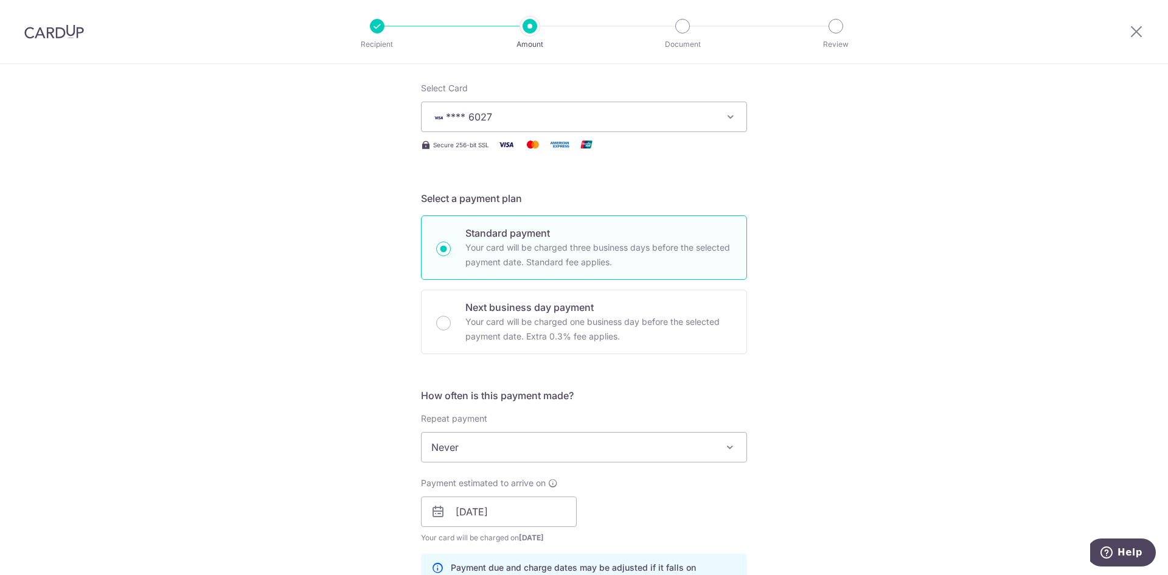
scroll to position [0, 0]
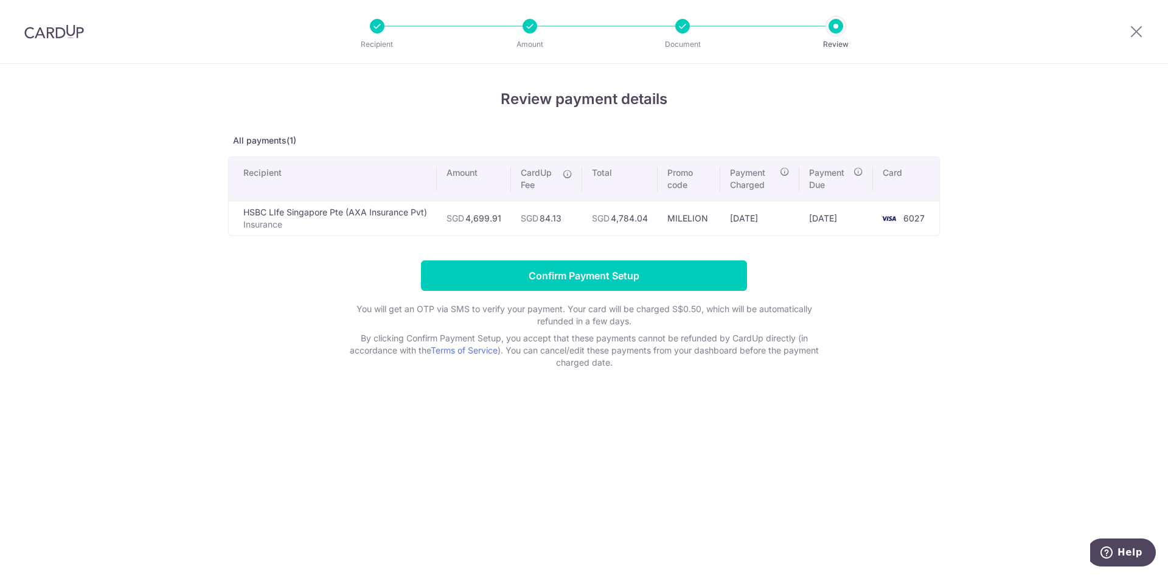
click at [686, 29] on div at bounding box center [682, 26] width 15 height 15
click at [531, 29] on div at bounding box center [530, 26] width 15 height 15
click at [1136, 27] on icon at bounding box center [1136, 31] width 15 height 15
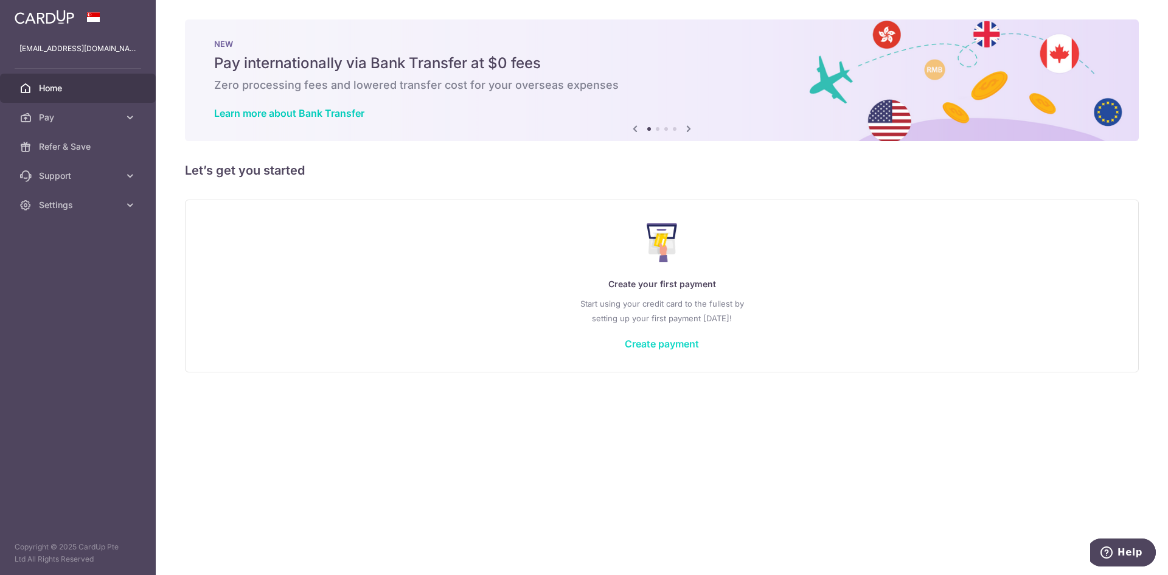
click at [664, 340] on link "Create payment" at bounding box center [662, 344] width 74 height 12
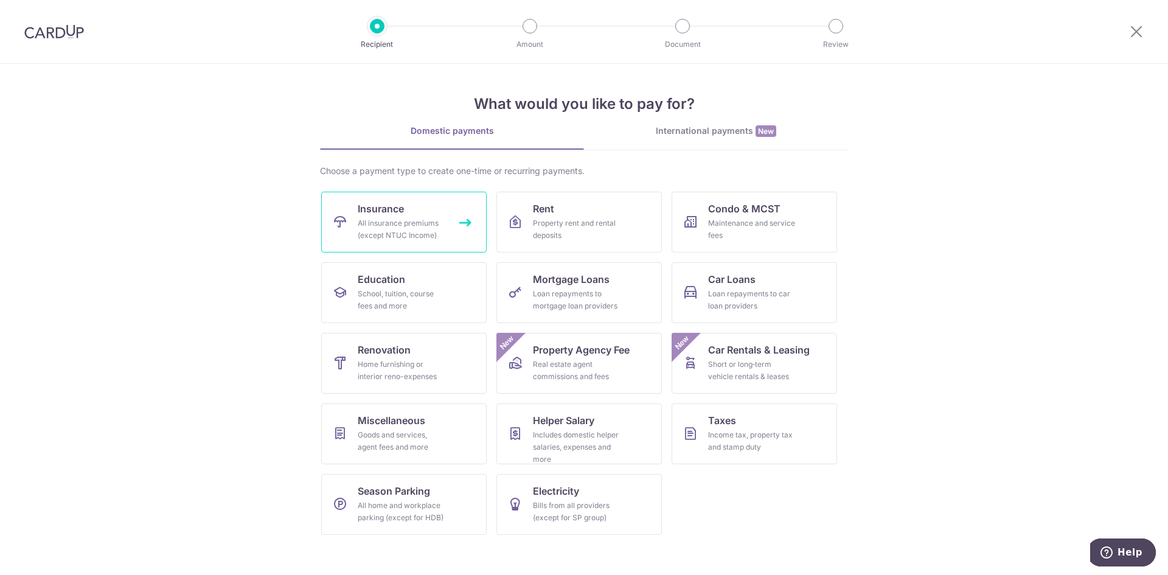
click at [461, 230] on link "Insurance All insurance premiums (except NTUC Income)" at bounding box center [403, 222] width 165 height 61
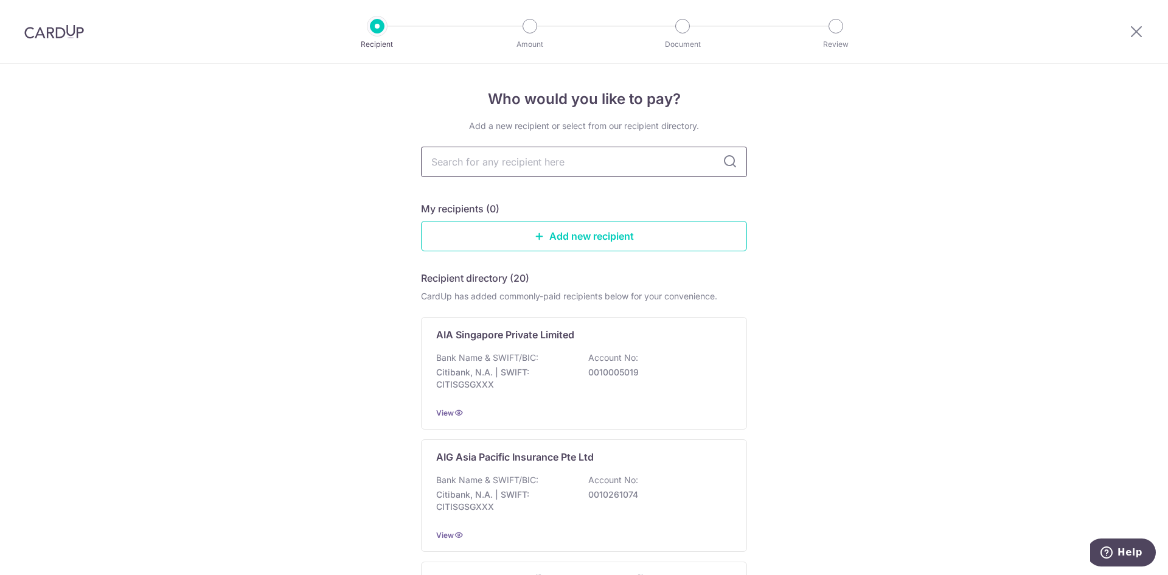
click at [507, 166] on input "text" at bounding box center [584, 162] width 326 height 30
type input "hsbc life"
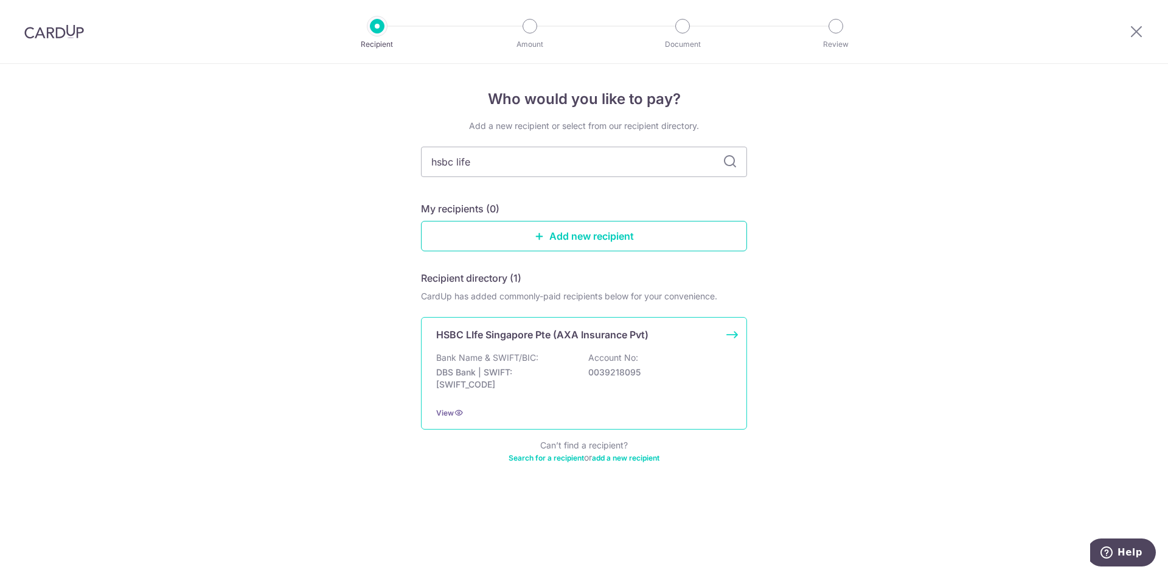
click at [586, 361] on div "Bank Name & SWIFT/BIC: DBS Bank | SWIFT: DBSSSGSGXXX Account No: 0039218095" at bounding box center [584, 374] width 296 height 45
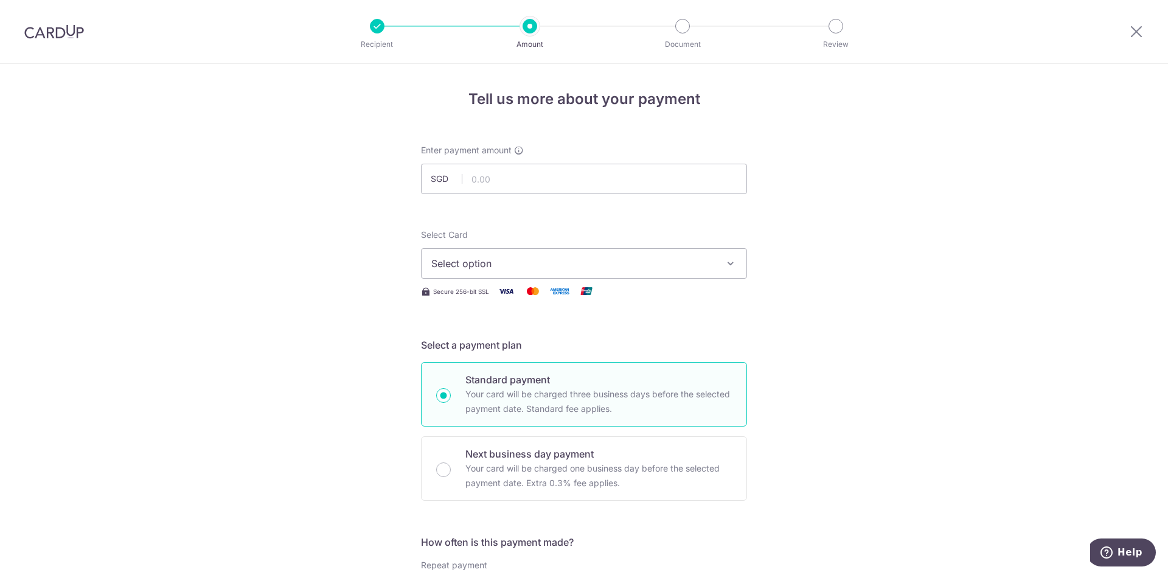
click at [603, 262] on span "Select option" at bounding box center [573, 263] width 284 height 15
click at [515, 347] on span "**** 6027" at bounding box center [583, 350] width 305 height 15
click at [552, 178] on input "text" at bounding box center [584, 179] width 326 height 30
type input "4,699.91"
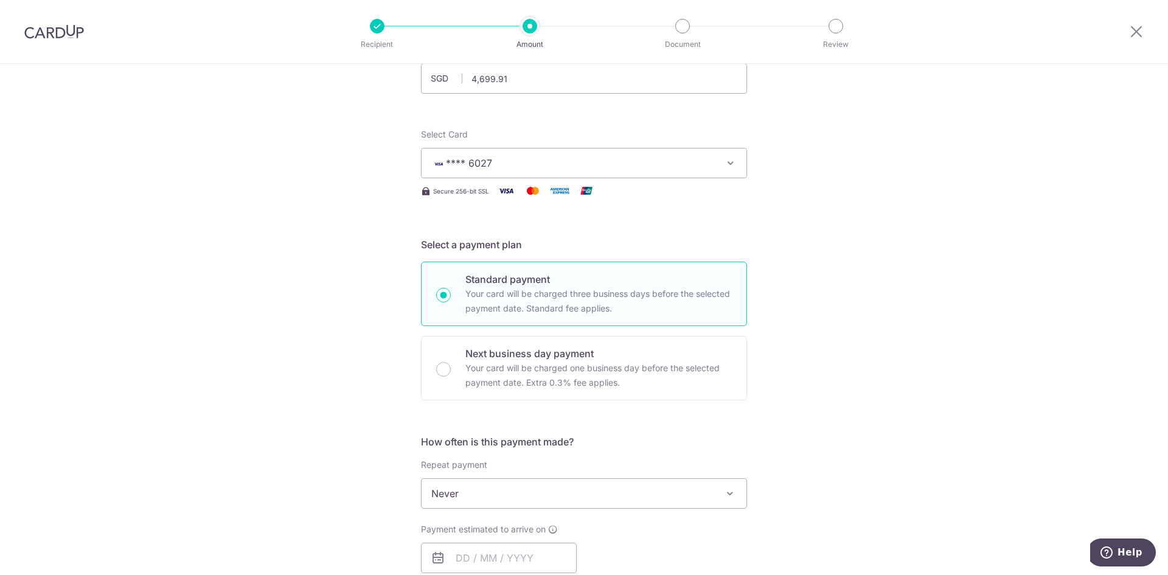
scroll to position [183, 0]
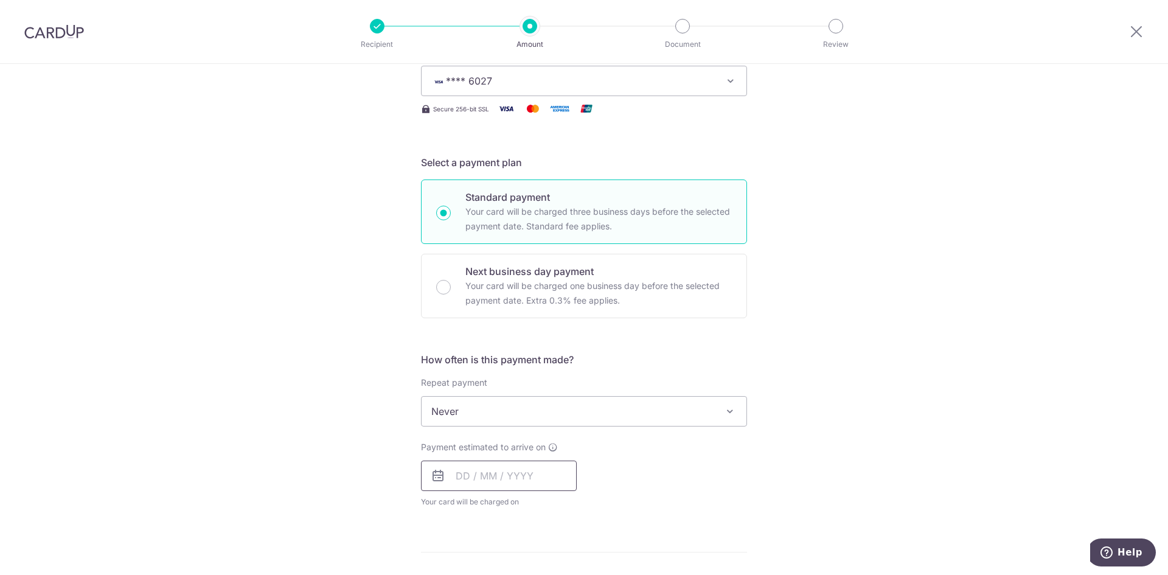
click at [488, 477] on input "text" at bounding box center [499, 476] width 156 height 30
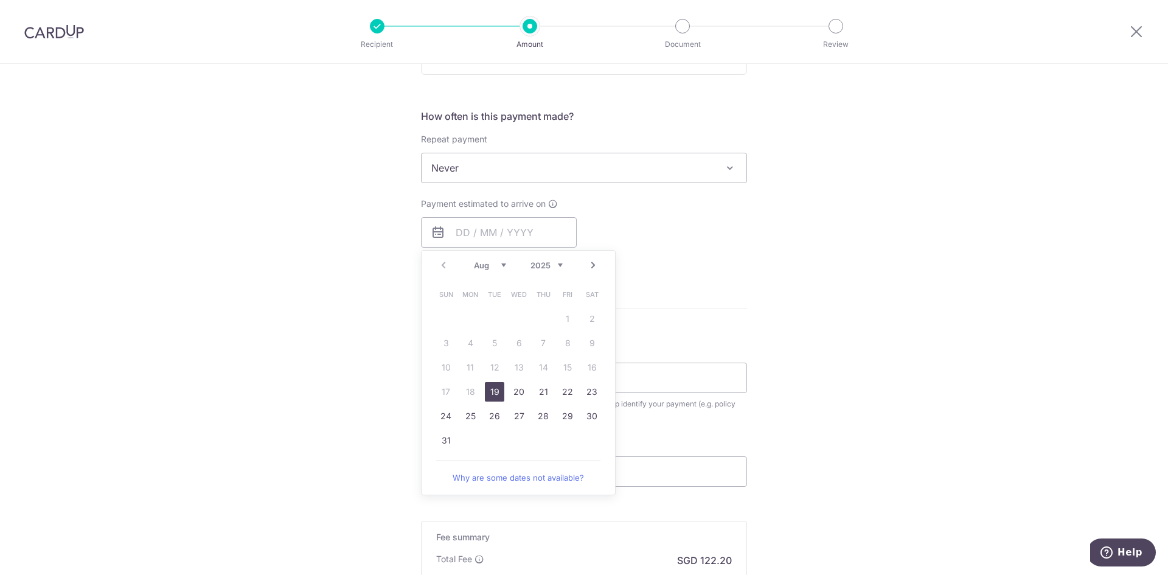
click at [492, 391] on link "19" at bounding box center [494, 391] width 19 height 19
type input "[DATE]"
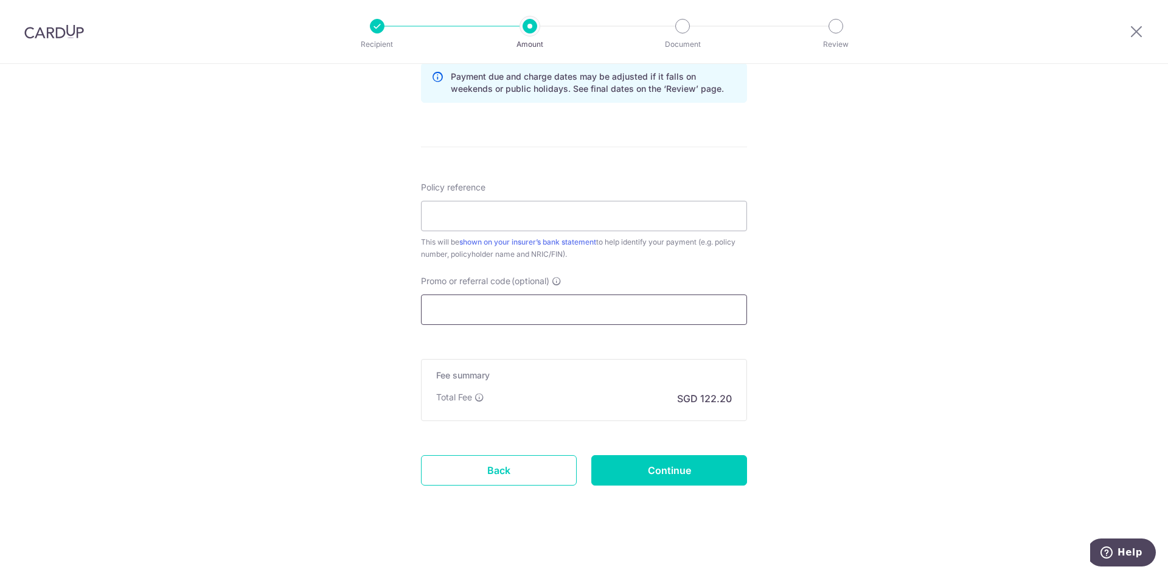
scroll to position [639, 0]
click at [807, 327] on div "Tell us more about your payment Enter payment amount SGD 4,699.91 4699.91 Selec…" at bounding box center [584, -1] width 1168 height 1150
click at [599, 310] on input "Promo or referral code (optional)" at bounding box center [584, 308] width 326 height 30
paste input "MILELION"
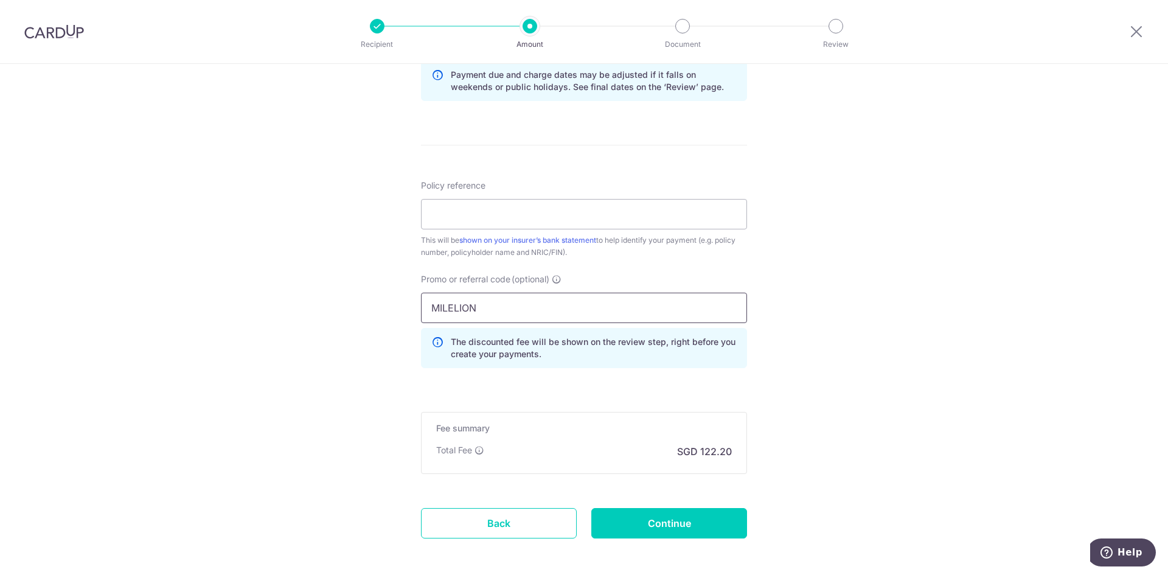
type input "MILELION"
click at [880, 280] on div "Tell us more about your payment Enter payment amount SGD 4,699.91 4699.91 Selec…" at bounding box center [584, 26] width 1168 height 1205
click at [820, 343] on div "Tell us more about your payment Enter payment amount SGD 4,699.91 4699.91 Selec…" at bounding box center [584, 26] width 1168 height 1205
click at [616, 218] on input "Policy reference" at bounding box center [584, 214] width 326 height 30
type input "5018815406"
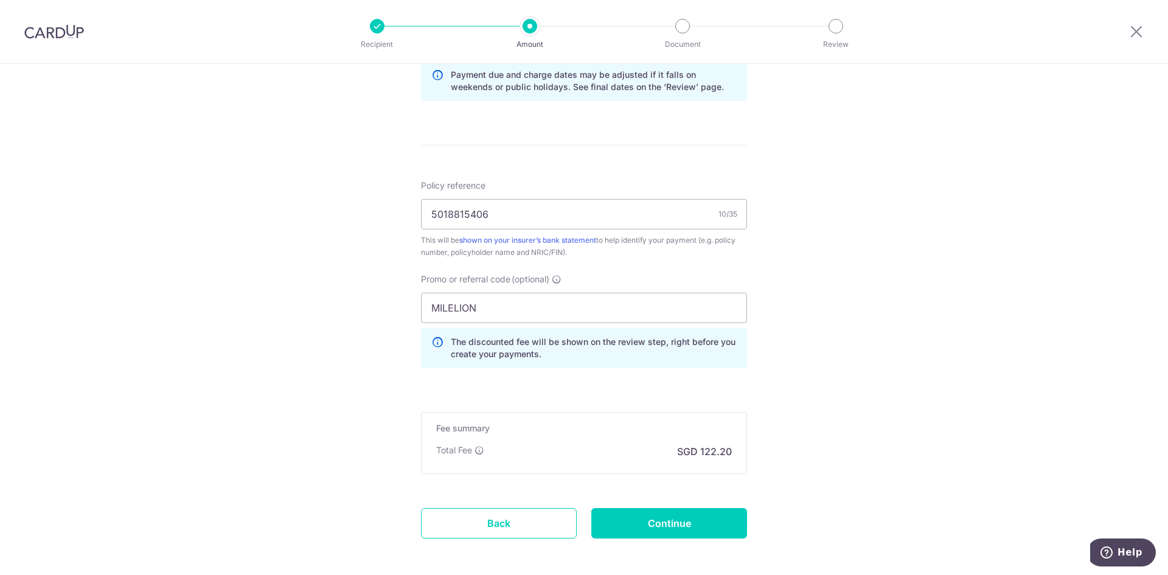
click at [897, 238] on div "Tell us more about your payment Enter payment amount SGD 4,699.91 4699.91 Selec…" at bounding box center [584, 26] width 1168 height 1205
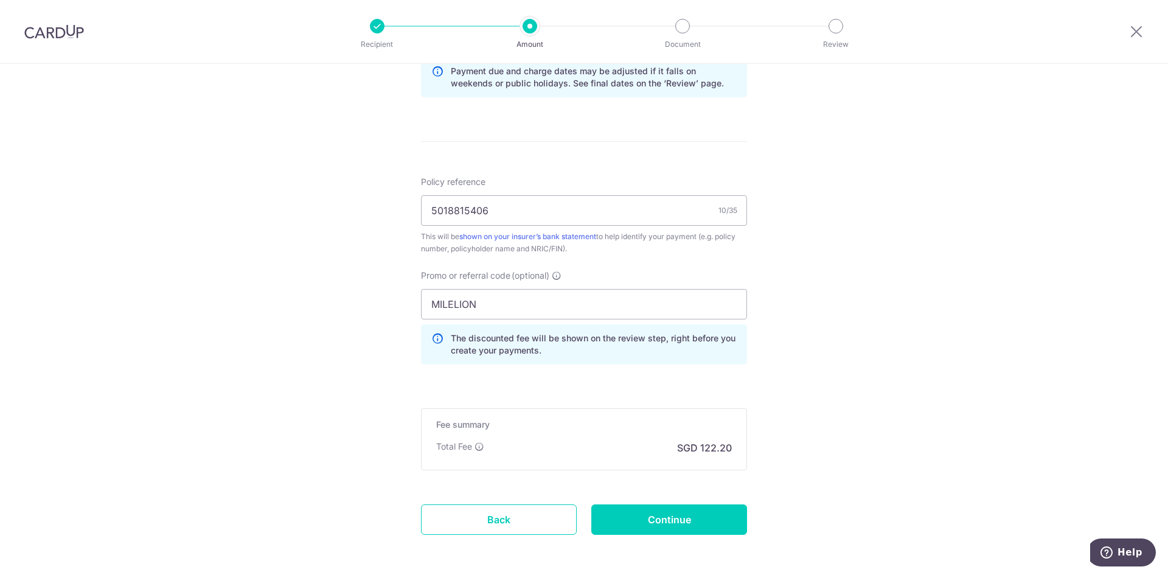
scroll to position [572, 0]
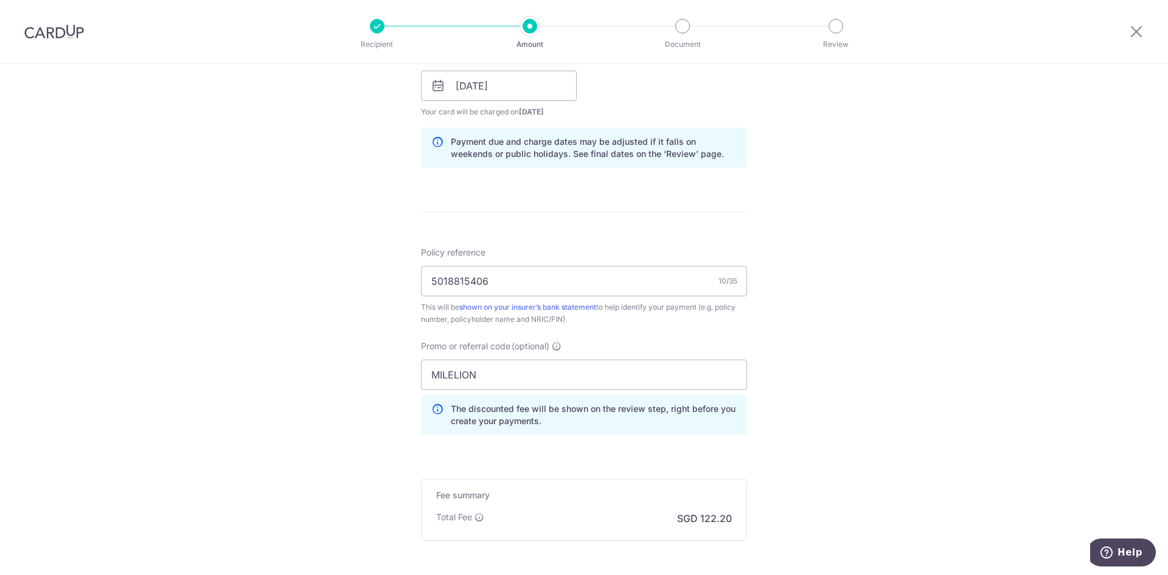
click at [900, 238] on div "Tell us more about your payment Enter payment amount SGD 4,699.91 4699.91 Selec…" at bounding box center [584, 93] width 1168 height 1205
click at [435, 409] on icon at bounding box center [437, 415] width 12 height 24
click at [731, 378] on input "MILELION" at bounding box center [584, 375] width 326 height 30
click at [788, 374] on div "Tell us more about your payment Enter payment amount SGD 4,699.91 4699.91 Selec…" at bounding box center [584, 93] width 1168 height 1205
click at [559, 375] on input "MILELION" at bounding box center [584, 375] width 326 height 30
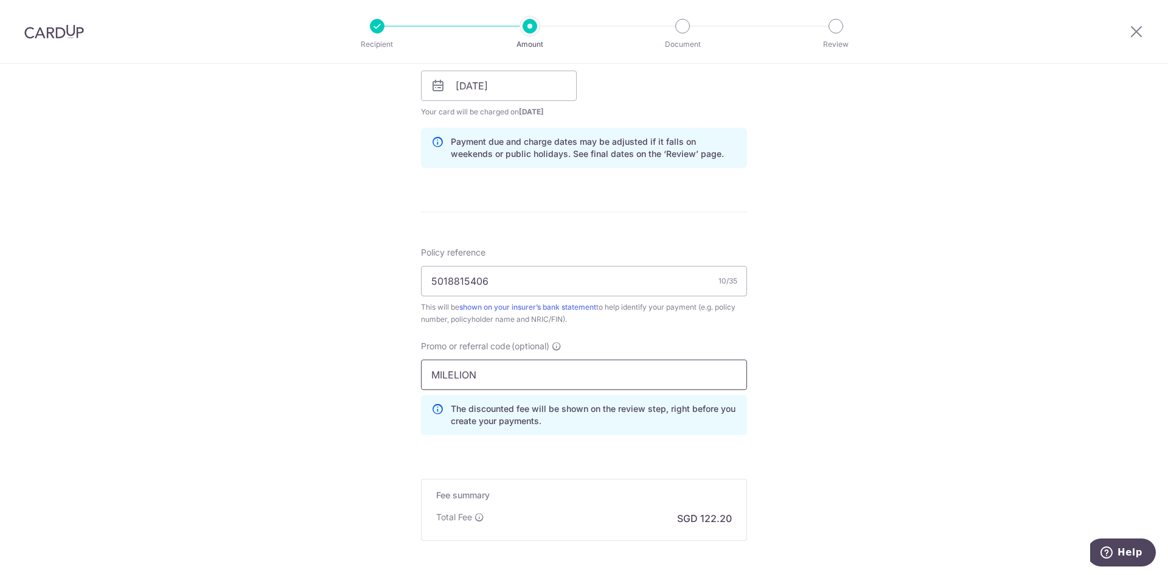
click at [559, 375] on input "MILELION" at bounding box center [584, 375] width 326 height 30
click at [799, 366] on div "Tell us more about your payment Enter payment amount SGD 4,699.91 4699.91 Selec…" at bounding box center [584, 93] width 1168 height 1205
click at [796, 408] on div "Tell us more about your payment Enter payment amount SGD 4,699.91 4699.91 Selec…" at bounding box center [584, 93] width 1168 height 1205
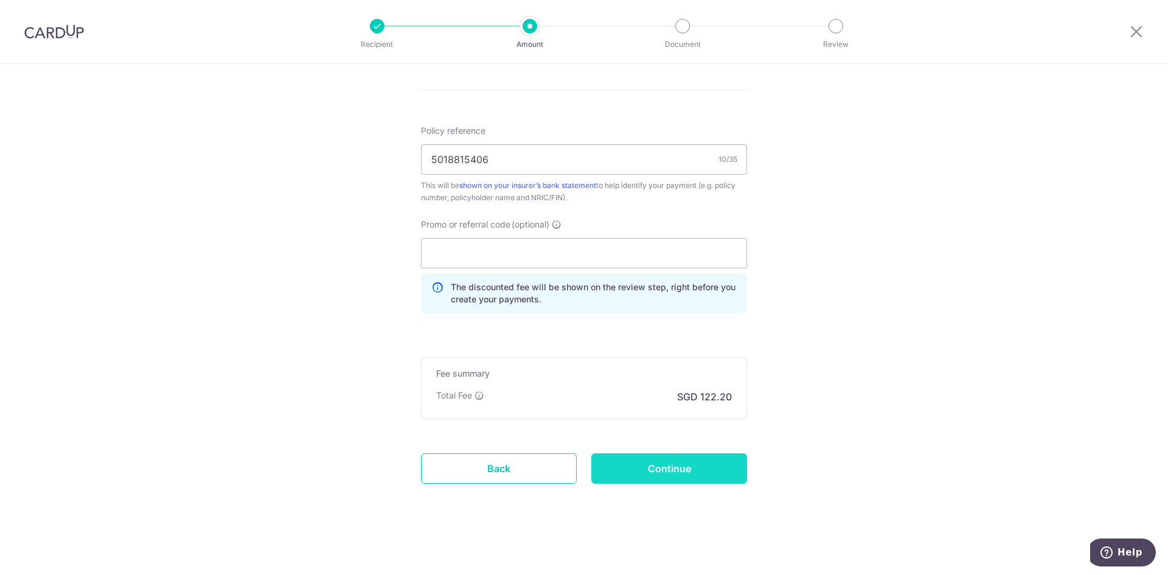
click at [618, 466] on input "Continue" at bounding box center [669, 468] width 156 height 30
type input "Create Schedule"
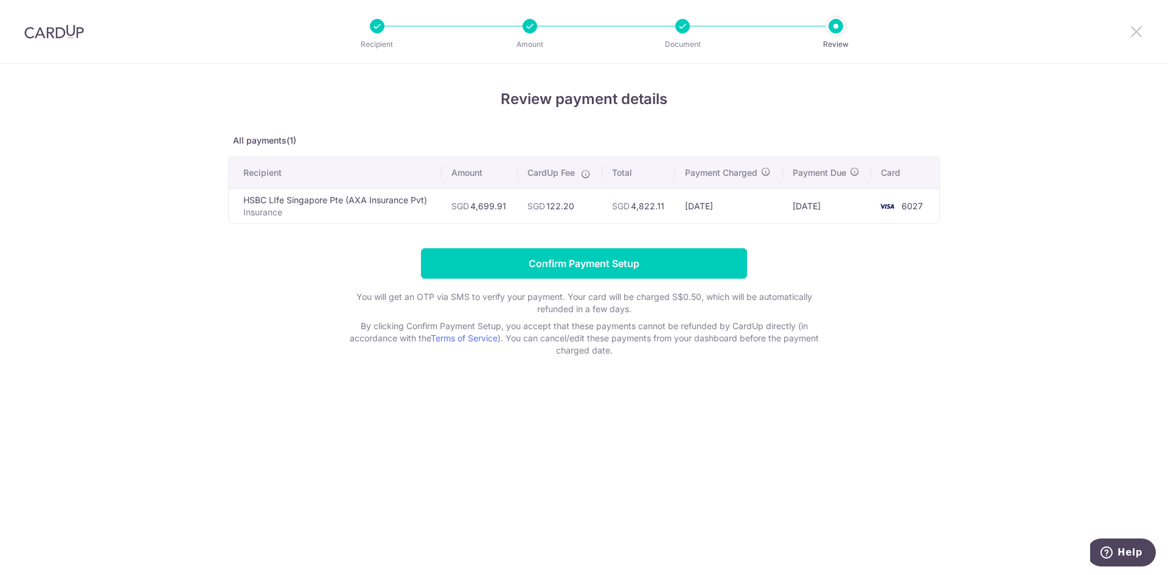
click at [1136, 26] on icon at bounding box center [1136, 31] width 15 height 15
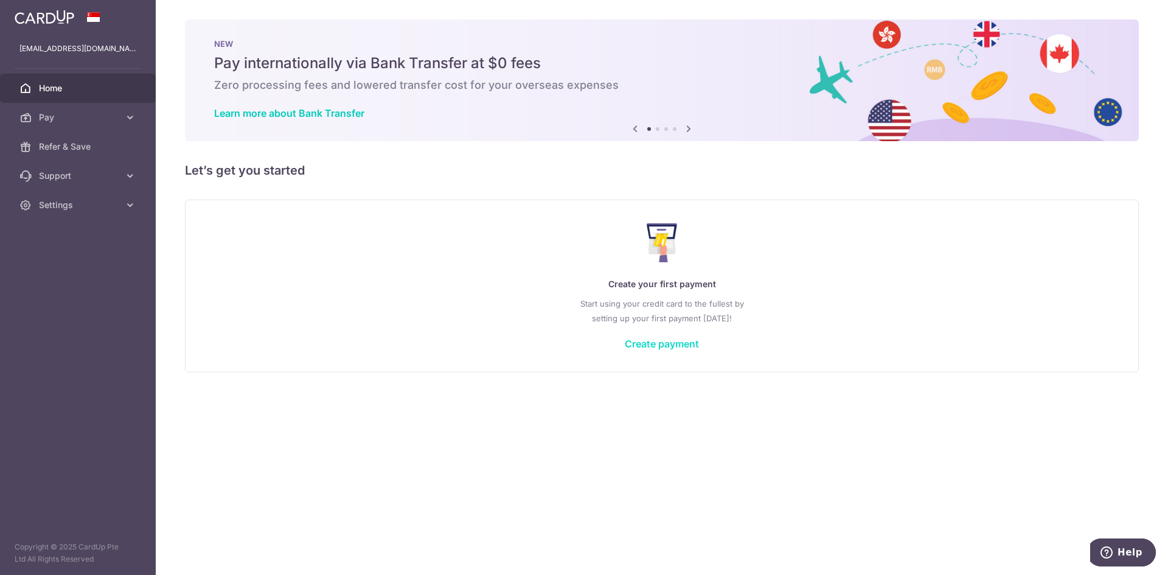
click at [656, 341] on link "Create payment" at bounding box center [662, 344] width 74 height 12
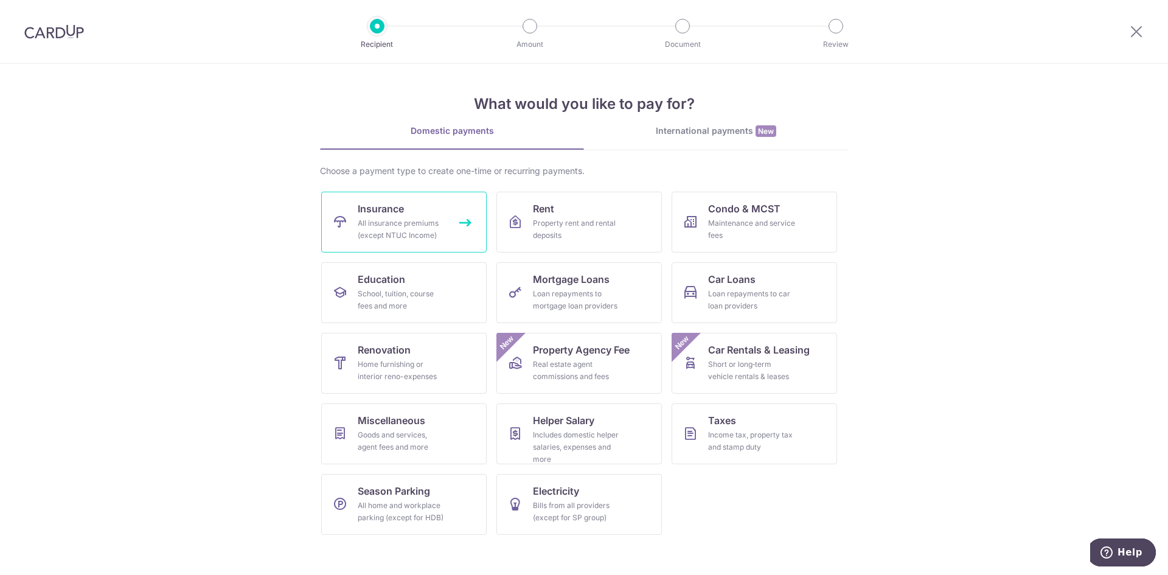
click at [391, 229] on div "All insurance premiums (except NTUC Income)" at bounding box center [402, 229] width 88 height 24
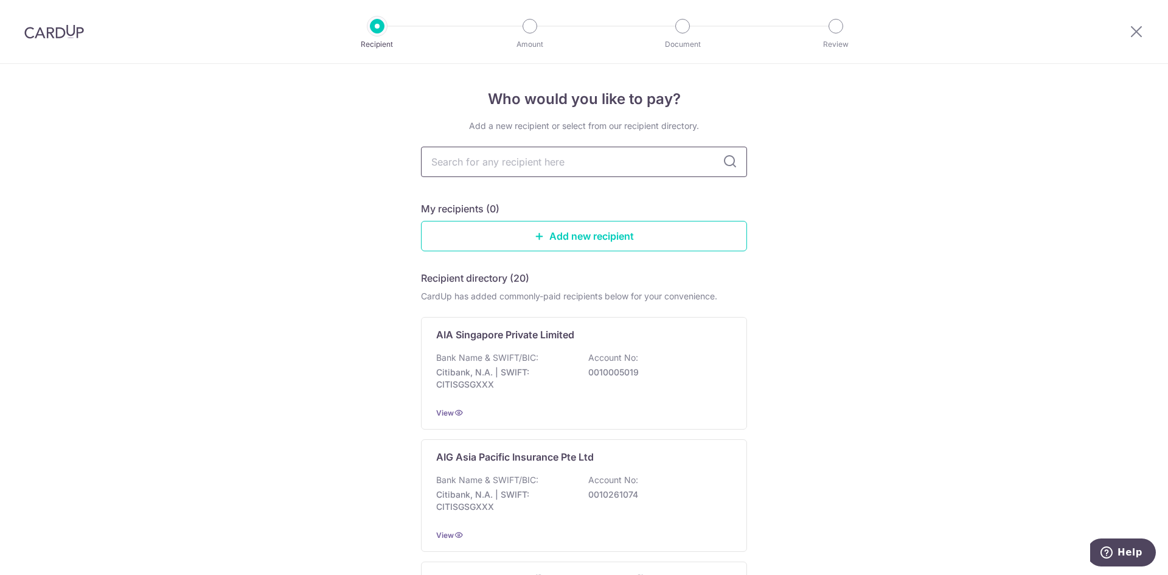
click at [519, 163] on input "text" at bounding box center [584, 162] width 326 height 30
type input "hsbc life"
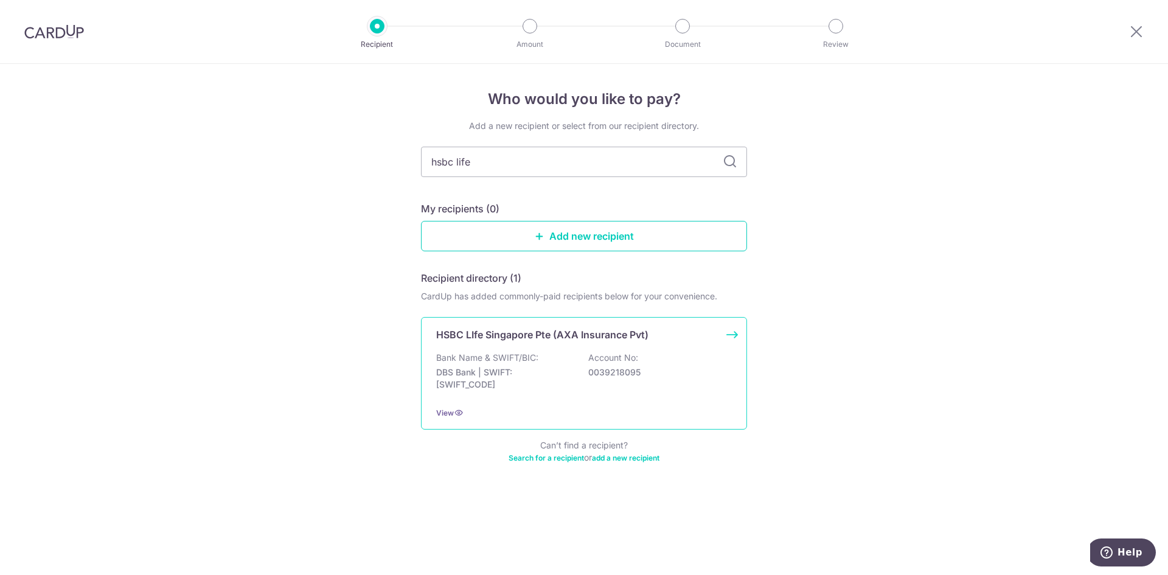
click at [557, 341] on p "HSBC LIfe Singapore Pte (AXA Insurance Pvt)" at bounding box center [542, 334] width 212 height 15
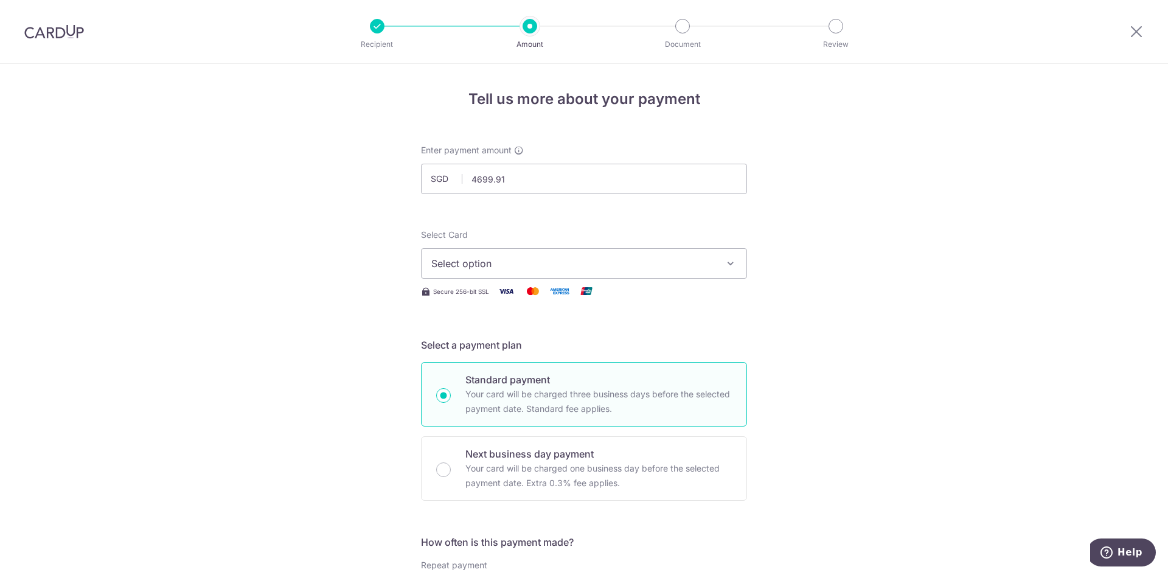
type input "4,699.91"
click at [538, 254] on button "Select option" at bounding box center [584, 263] width 326 height 30
click at [512, 351] on span "**** 6027" at bounding box center [583, 350] width 305 height 15
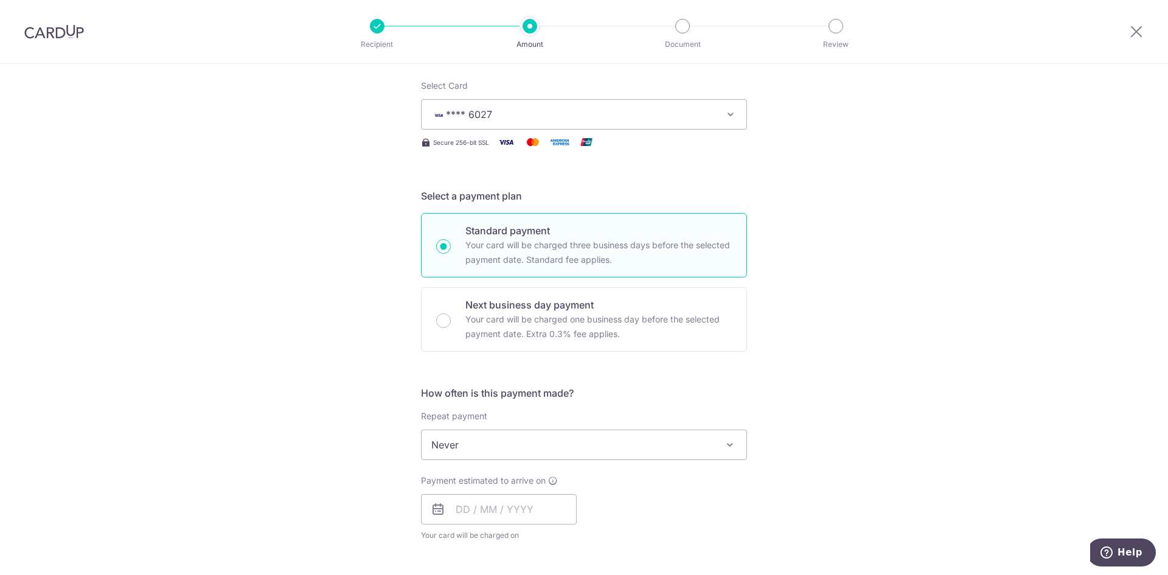
scroll to position [243, 0]
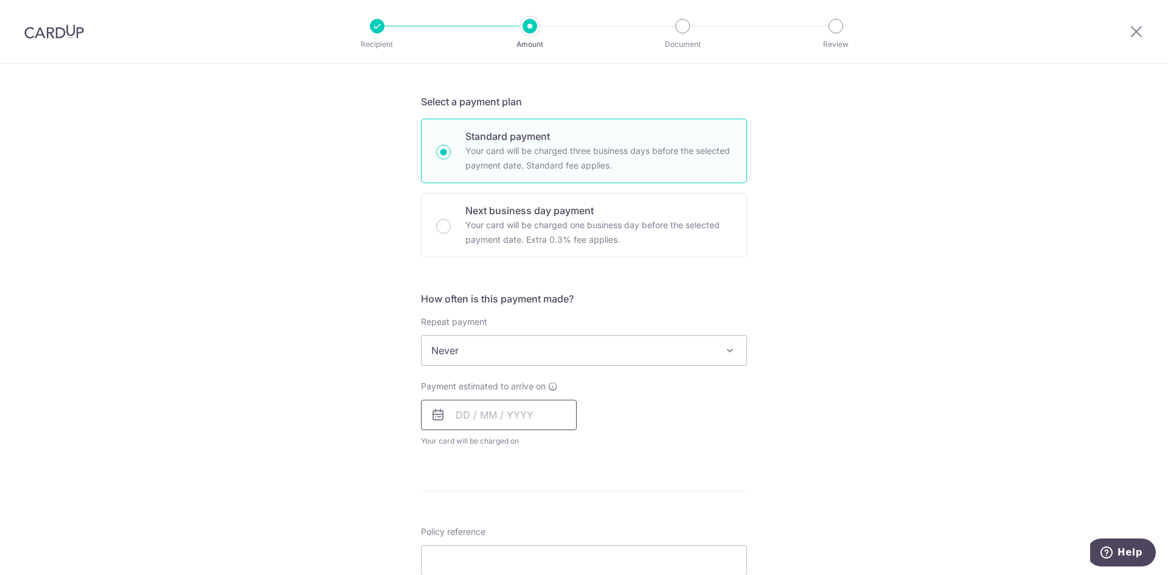
click at [459, 420] on input "text" at bounding box center [499, 415] width 156 height 30
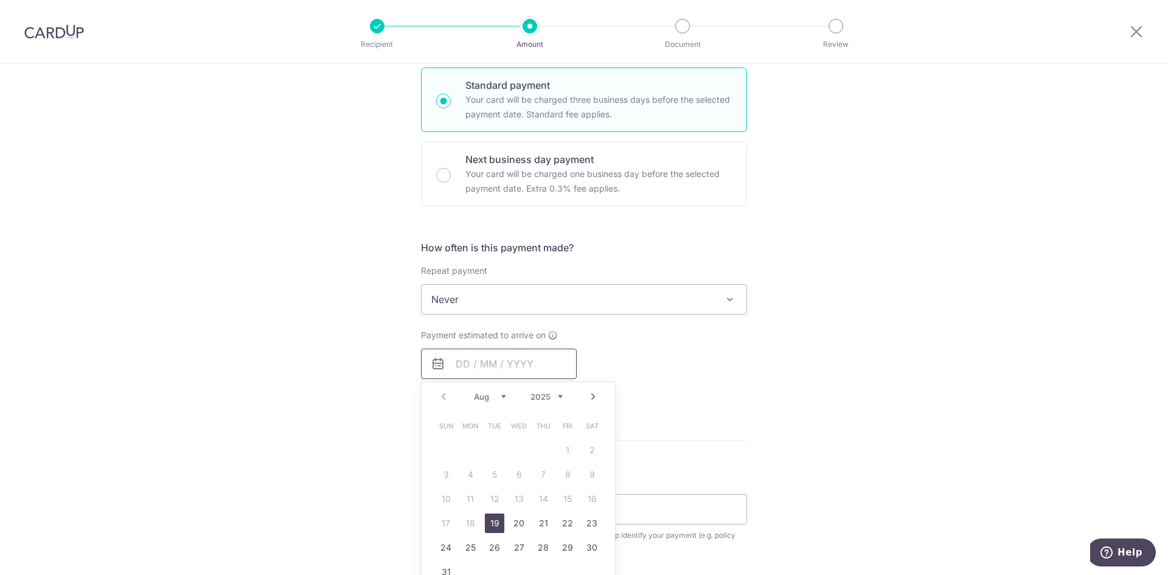
scroll to position [365, 0]
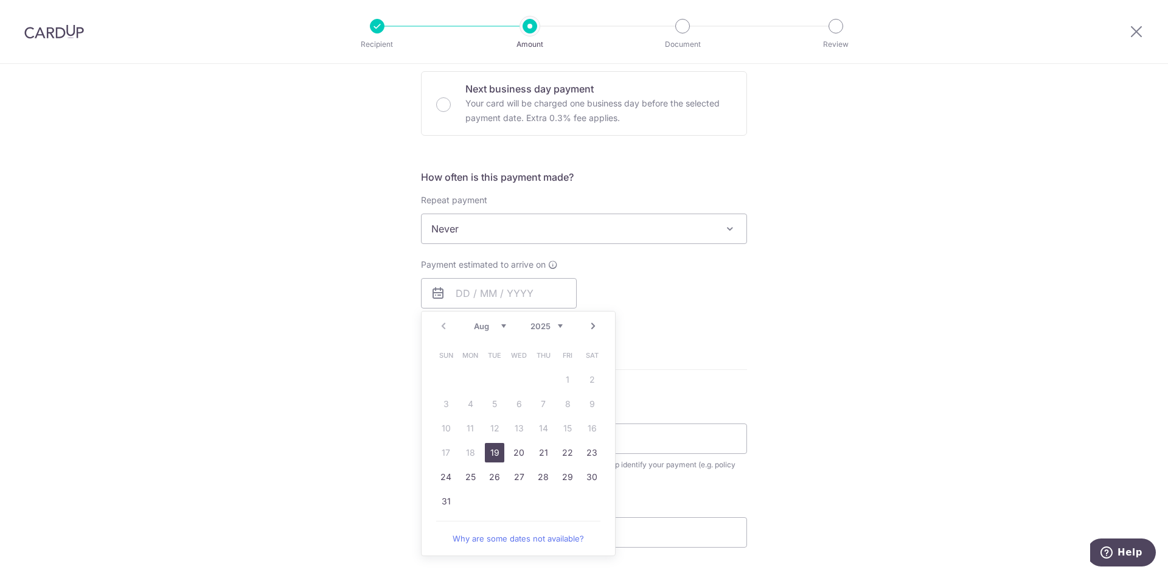
click at [493, 453] on link "19" at bounding box center [494, 452] width 19 height 19
type input "[DATE]"
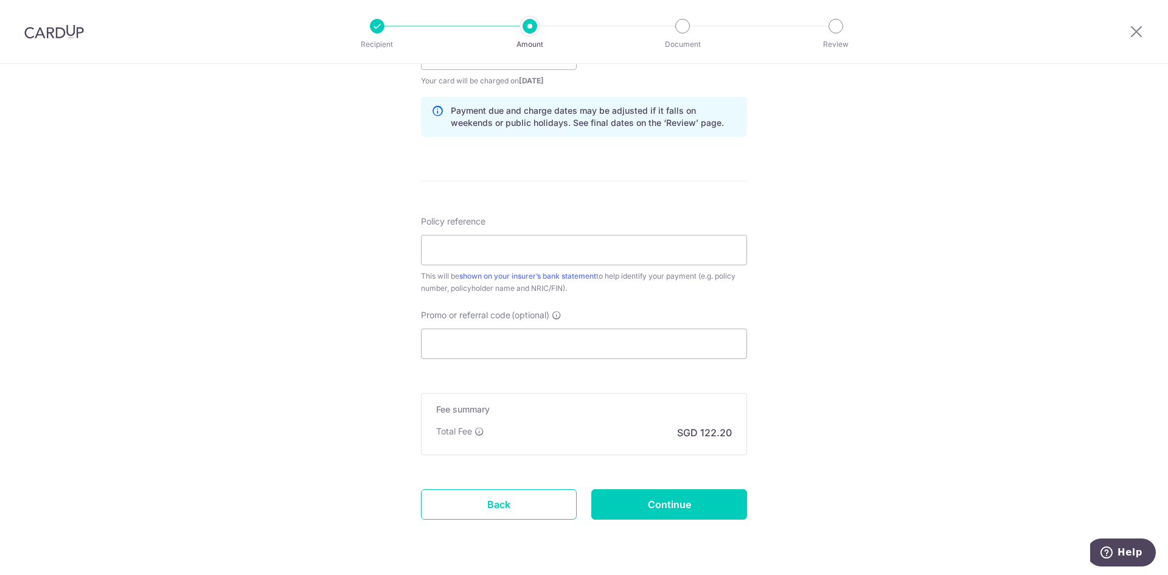
scroll to position [608, 0]
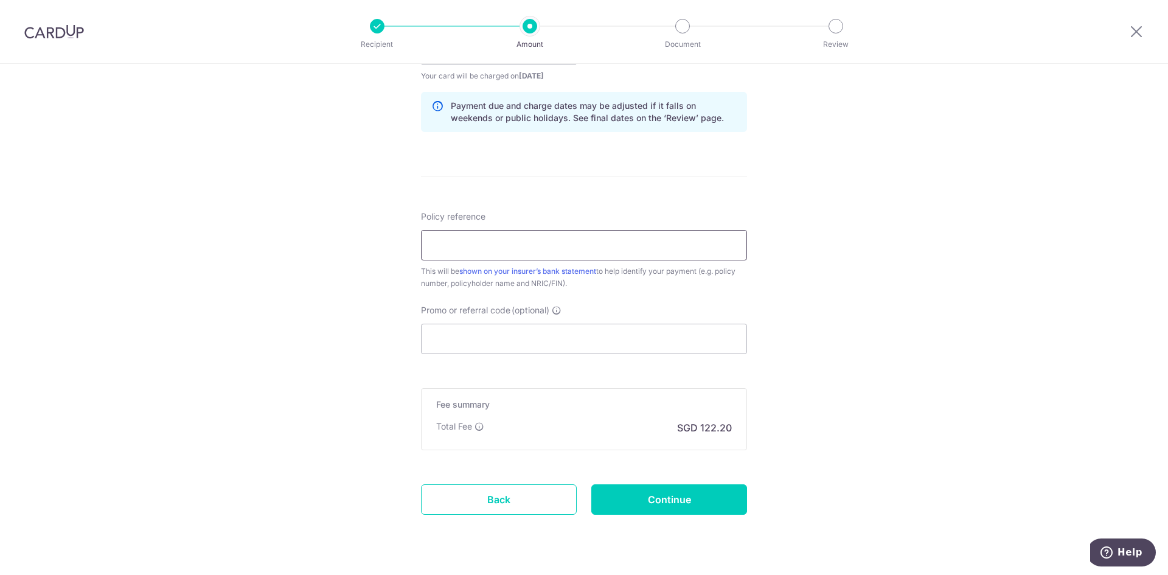
click at [515, 247] on input "Policy reference" at bounding box center [584, 245] width 326 height 30
type input "5018815406"
click at [513, 345] on input "Promo or referral code (optional)" at bounding box center [584, 339] width 326 height 30
paste input "MILELION"
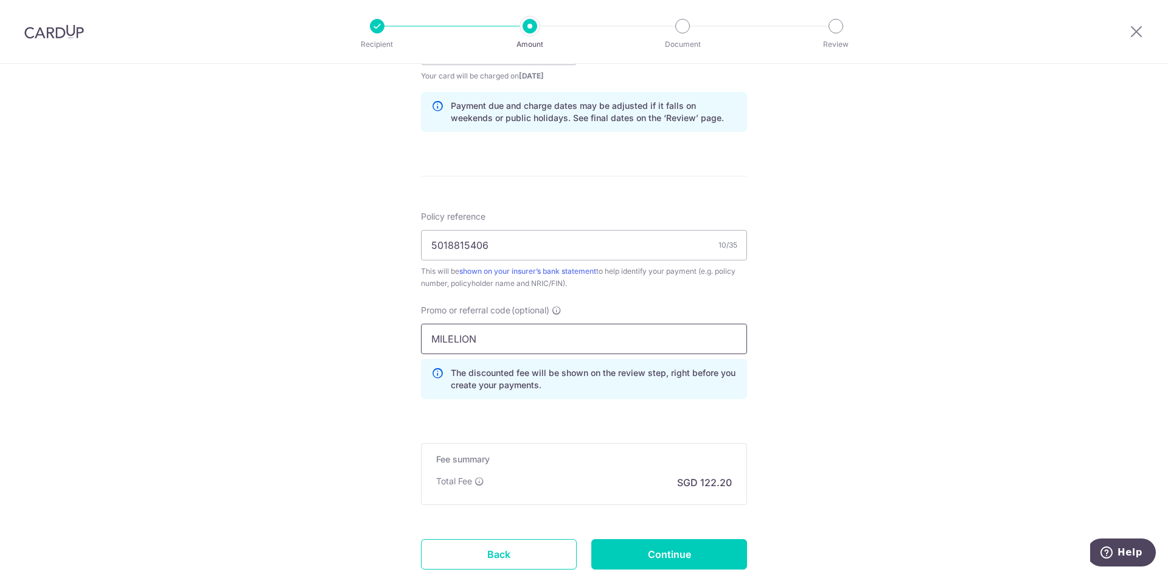
click at [516, 338] on input "MILELION" at bounding box center [584, 339] width 326 height 30
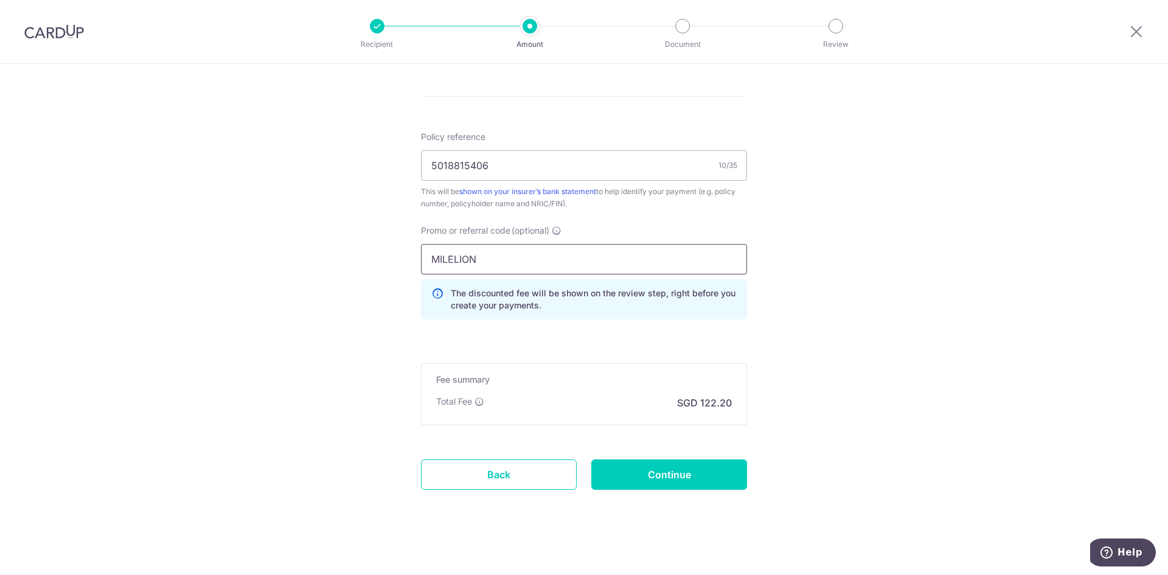
scroll to position [694, 0]
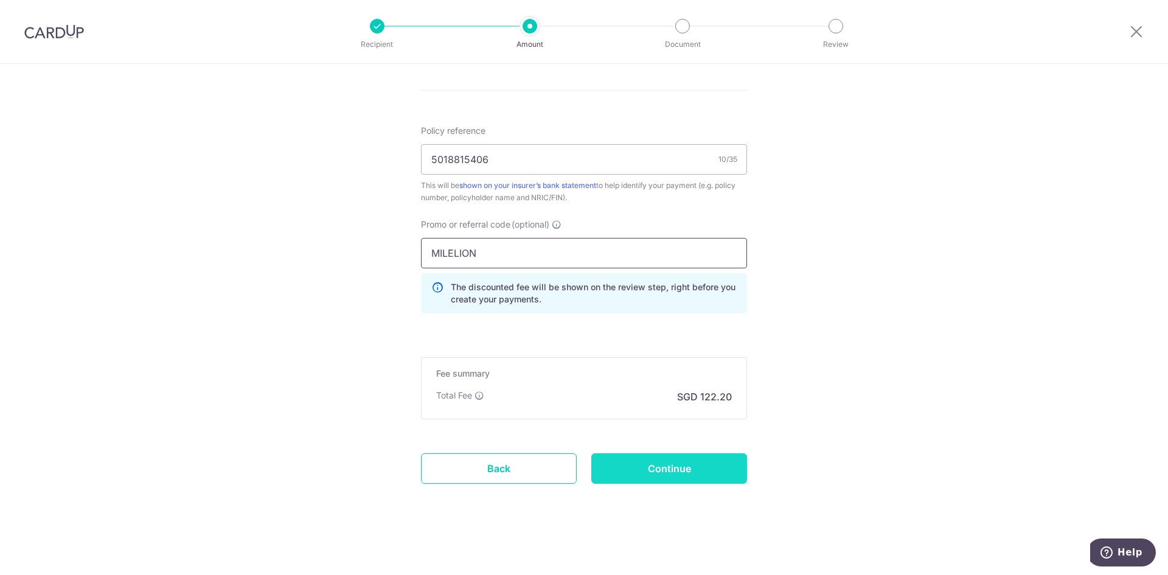
type input "MILELION"
click at [666, 464] on input "Continue" at bounding box center [669, 468] width 156 height 30
type input "Create Schedule"
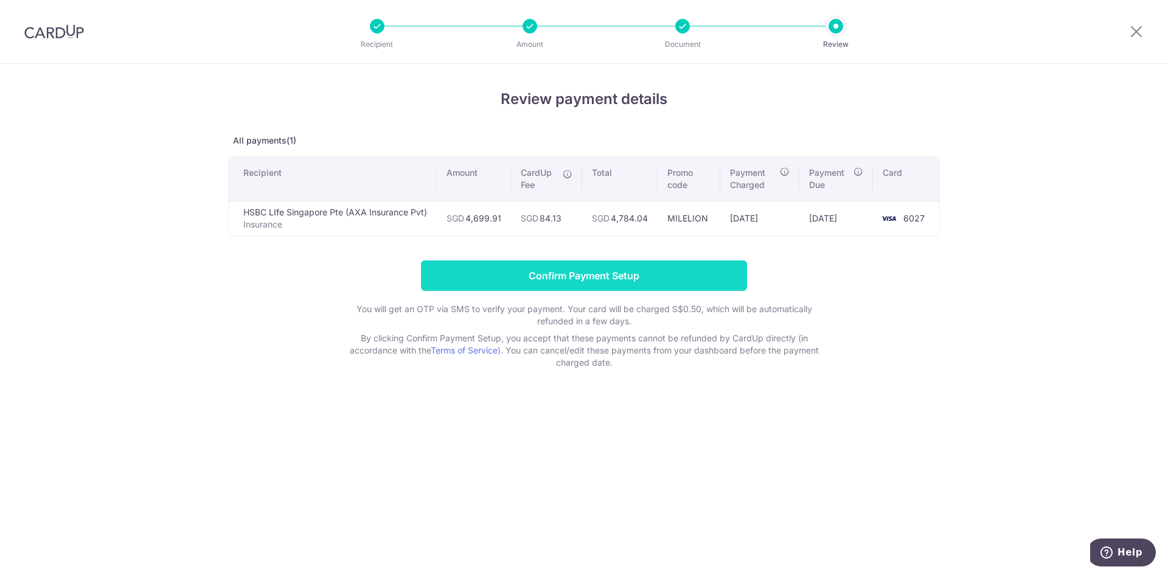
click at [614, 274] on input "Confirm Payment Setup" at bounding box center [584, 275] width 326 height 30
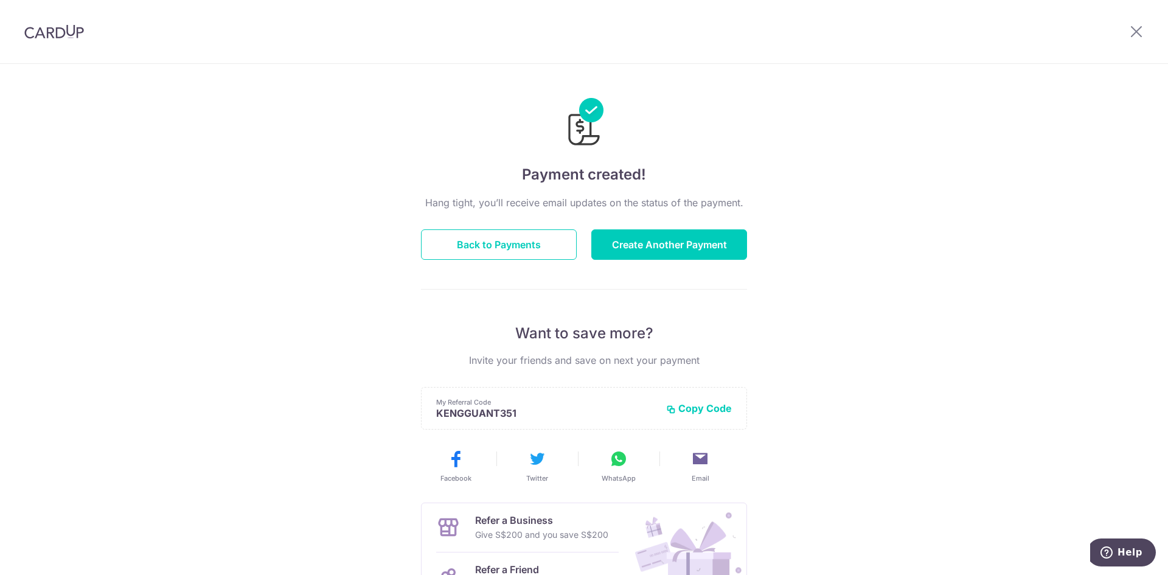
click at [846, 179] on div "Payment created! Hang tight, you’ll receive email updates on the status of the …" at bounding box center [584, 389] width 1168 height 650
click at [1138, 32] on icon at bounding box center [1136, 31] width 15 height 15
